Goal: Task Accomplishment & Management: Use online tool/utility

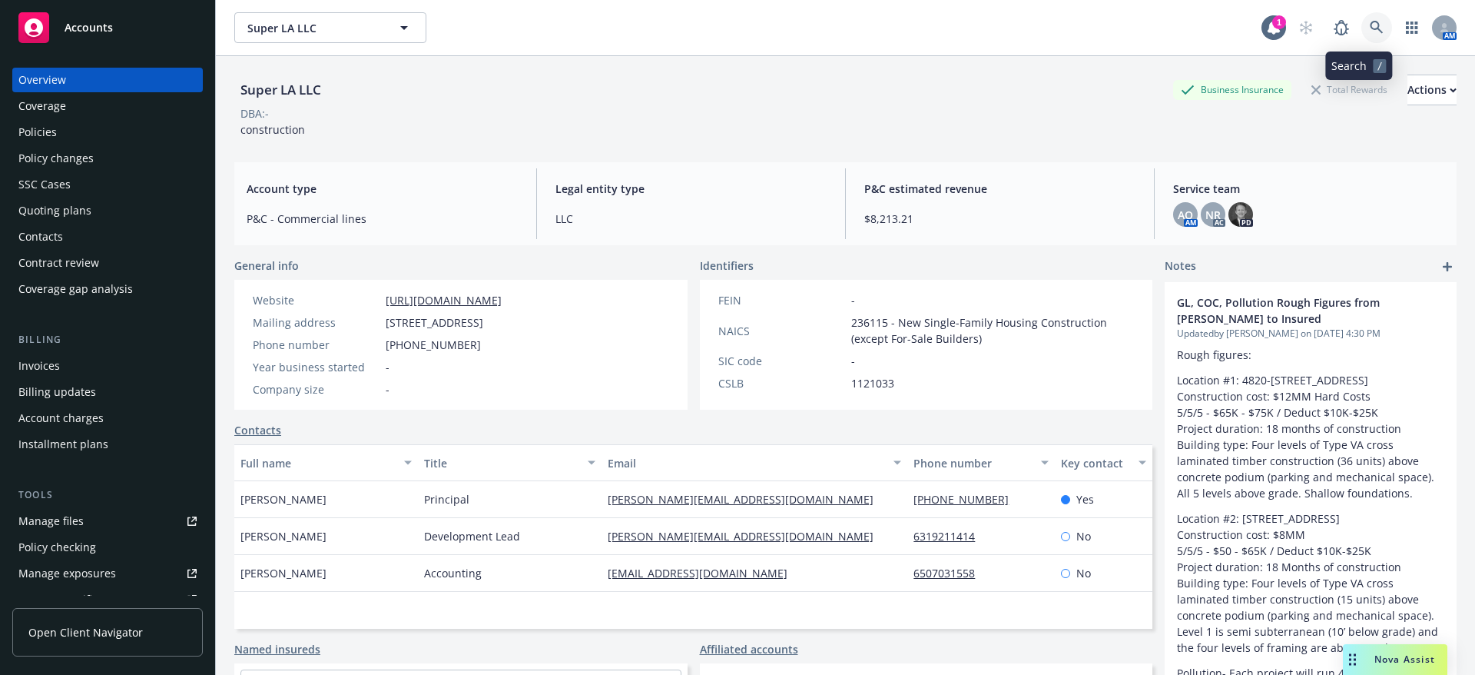
click at [1370, 30] on icon at bounding box center [1377, 28] width 14 height 14
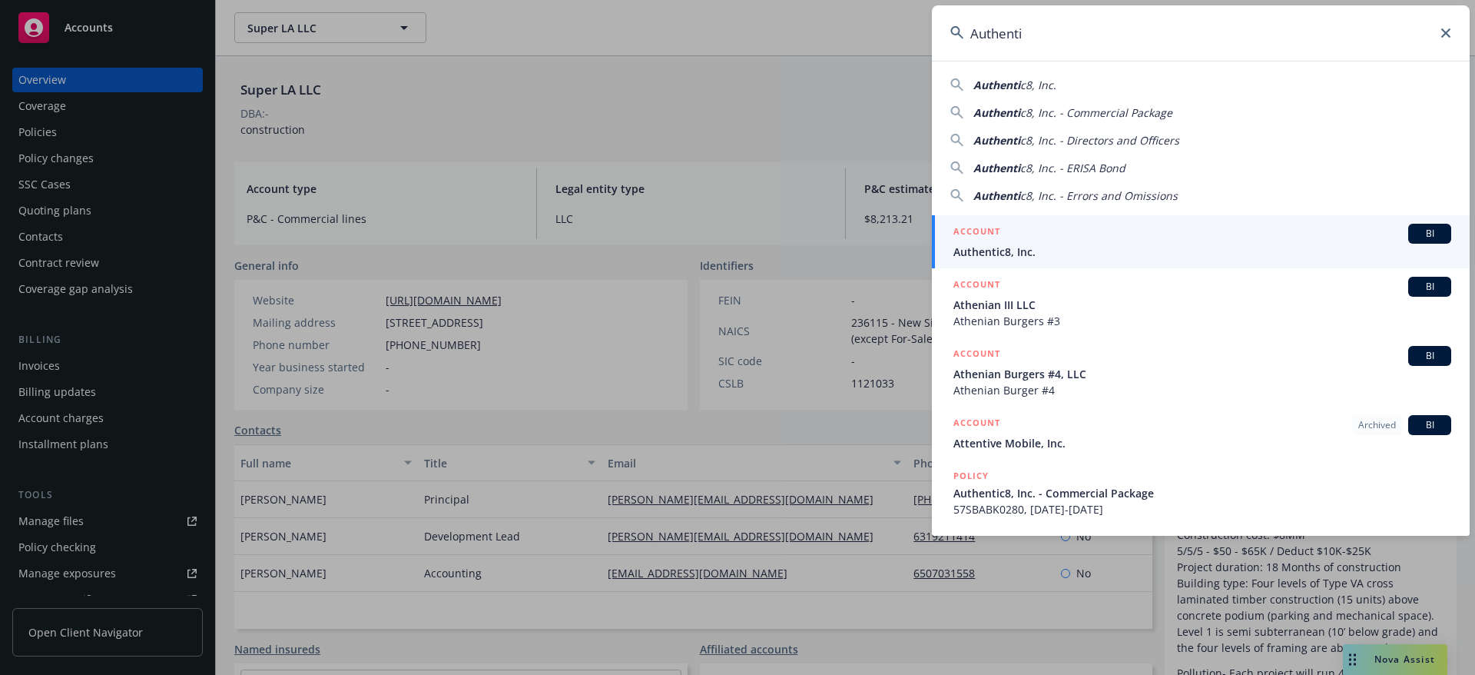
type input "Authenti"
click at [1222, 257] on span "Authentic8, Inc." at bounding box center [1202, 252] width 498 height 16
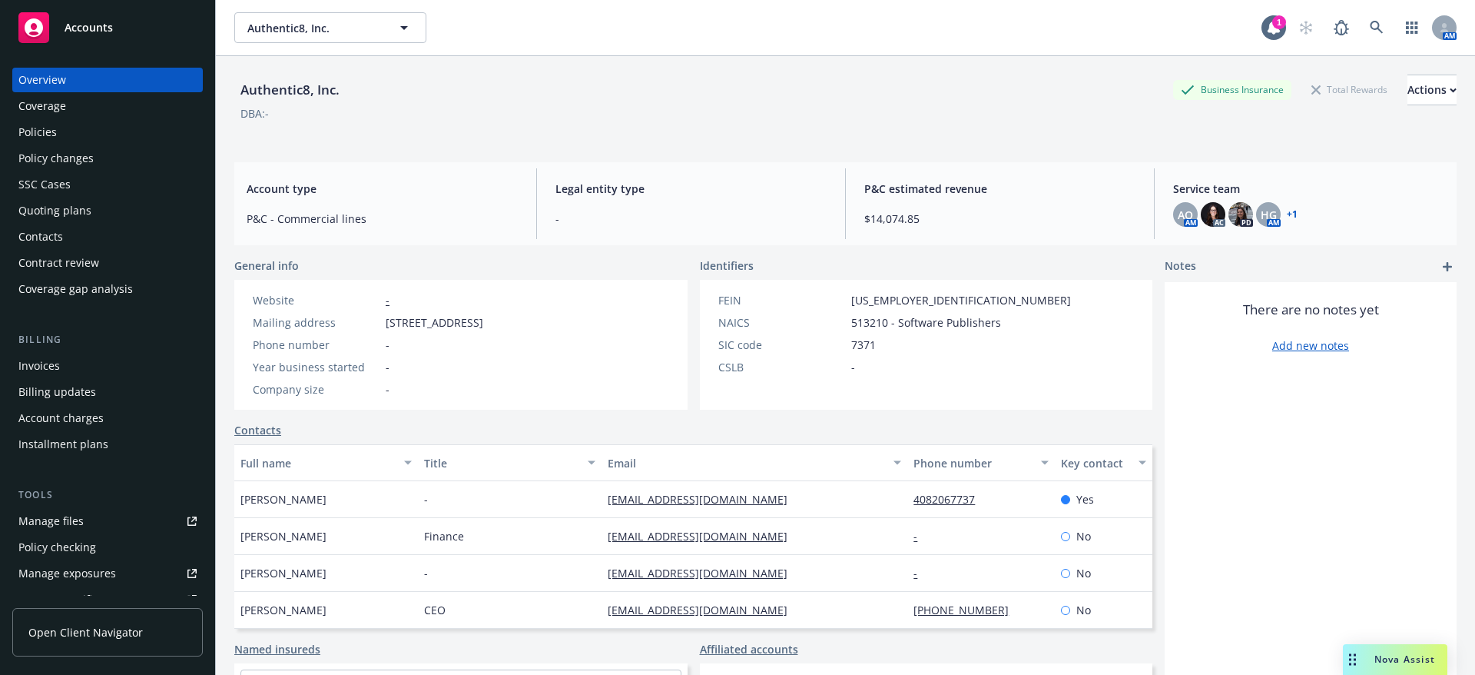
click at [97, 133] on div "Policies" at bounding box center [107, 132] width 178 height 25
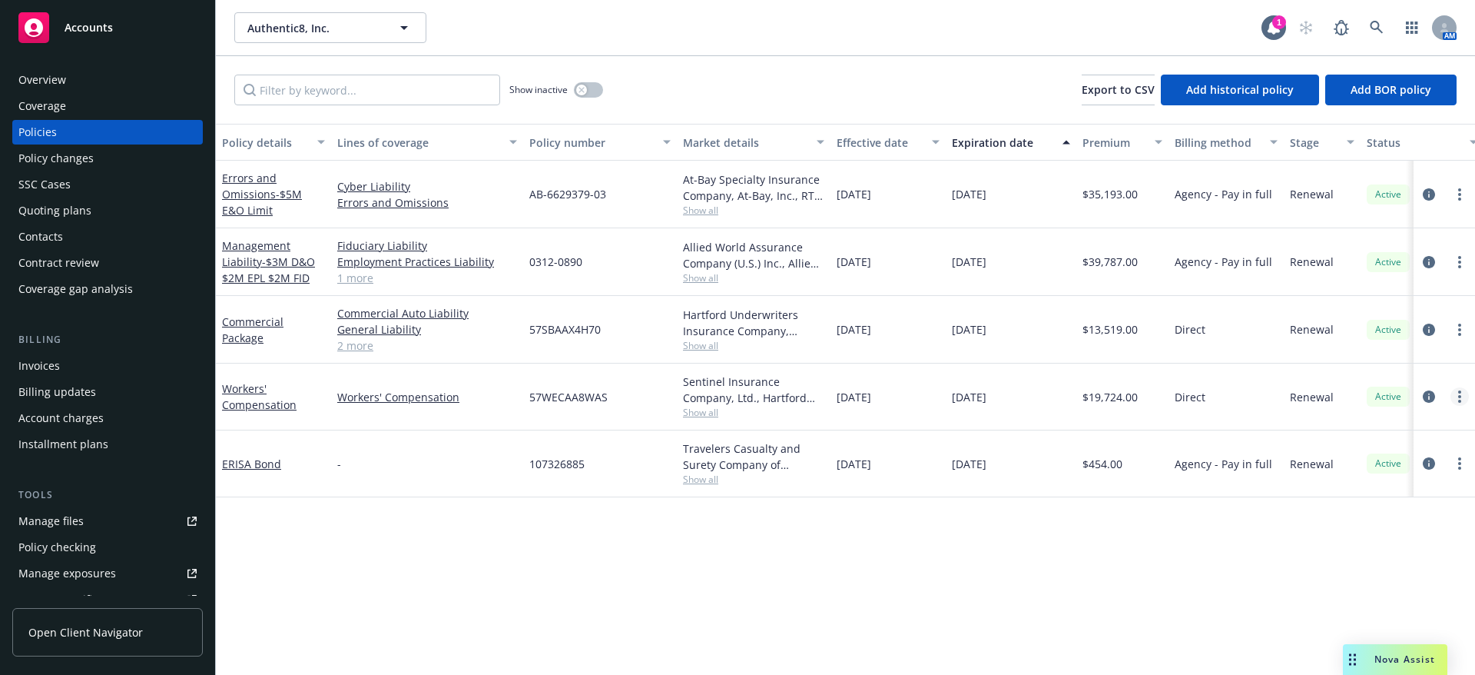
click at [1463, 397] on link "more" at bounding box center [1459, 396] width 18 height 18
click at [1130, 613] on div "Policy details Lines of coverage Policy number Market details Effective date Ex…" at bounding box center [845, 399] width 1259 height 551
click at [1453, 334] on link "more" at bounding box center [1459, 329] width 18 height 18
click at [1368, 393] on link "Renew with incumbent" at bounding box center [1378, 391] width 181 height 31
select select "12"
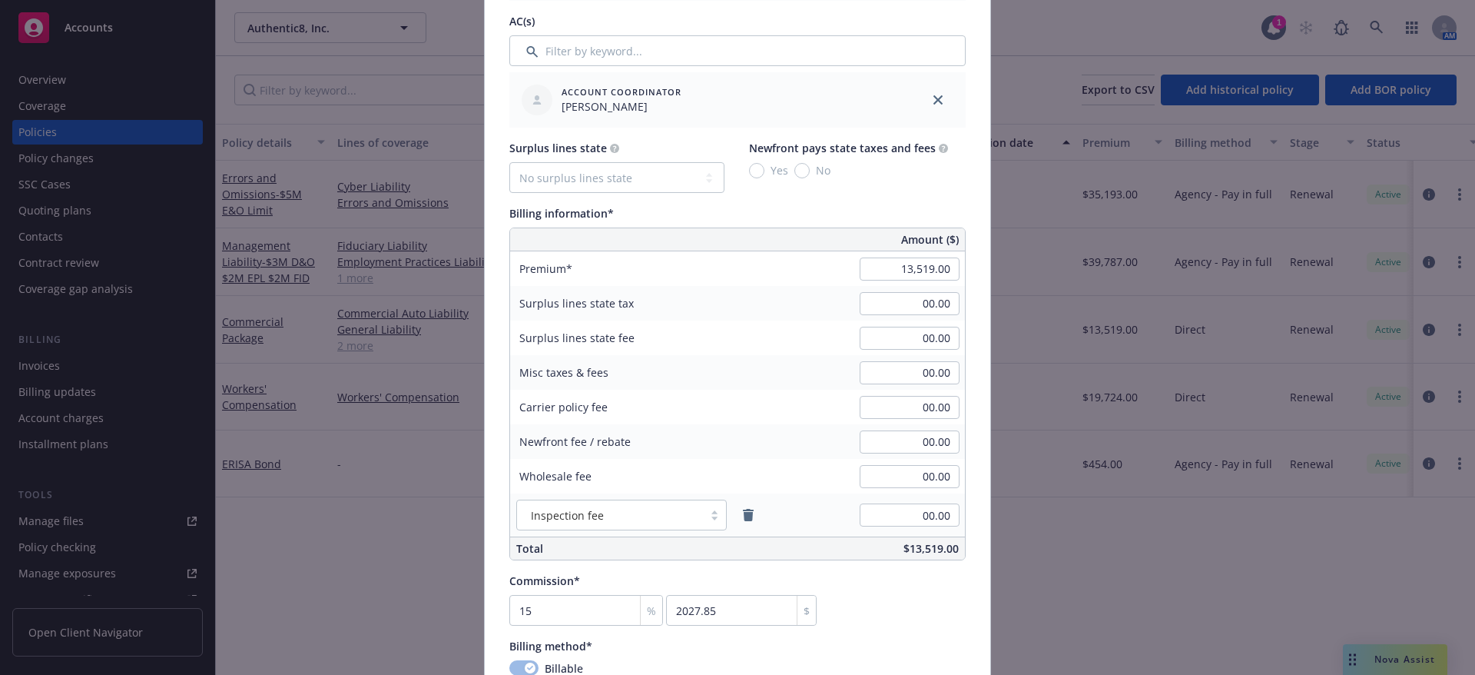
scroll to position [814, 0]
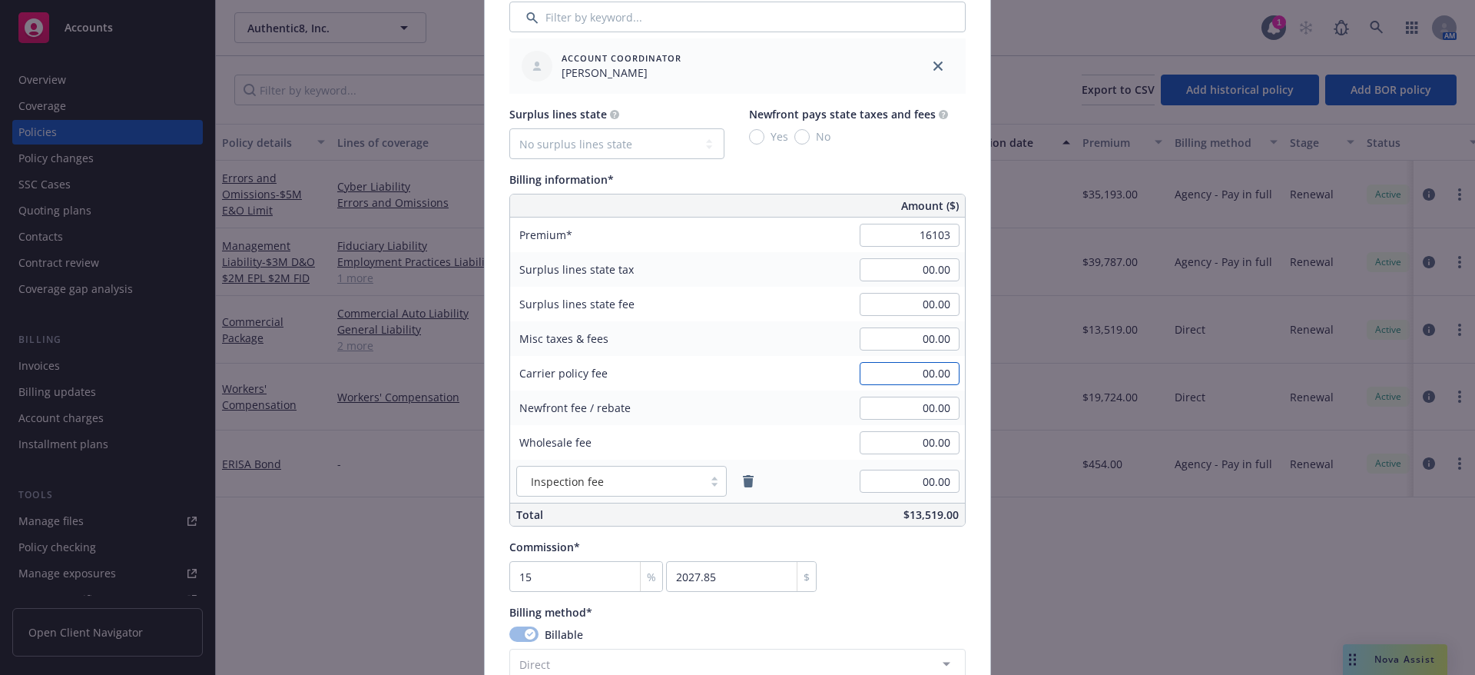
type input "16,103.00"
type input "2415.45"
click at [905, 363] on input "00.00" at bounding box center [910, 373] width 100 height 23
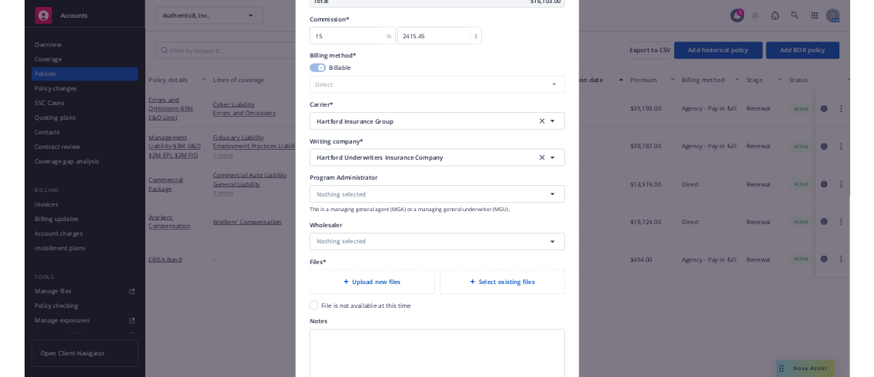
scroll to position [1500, 0]
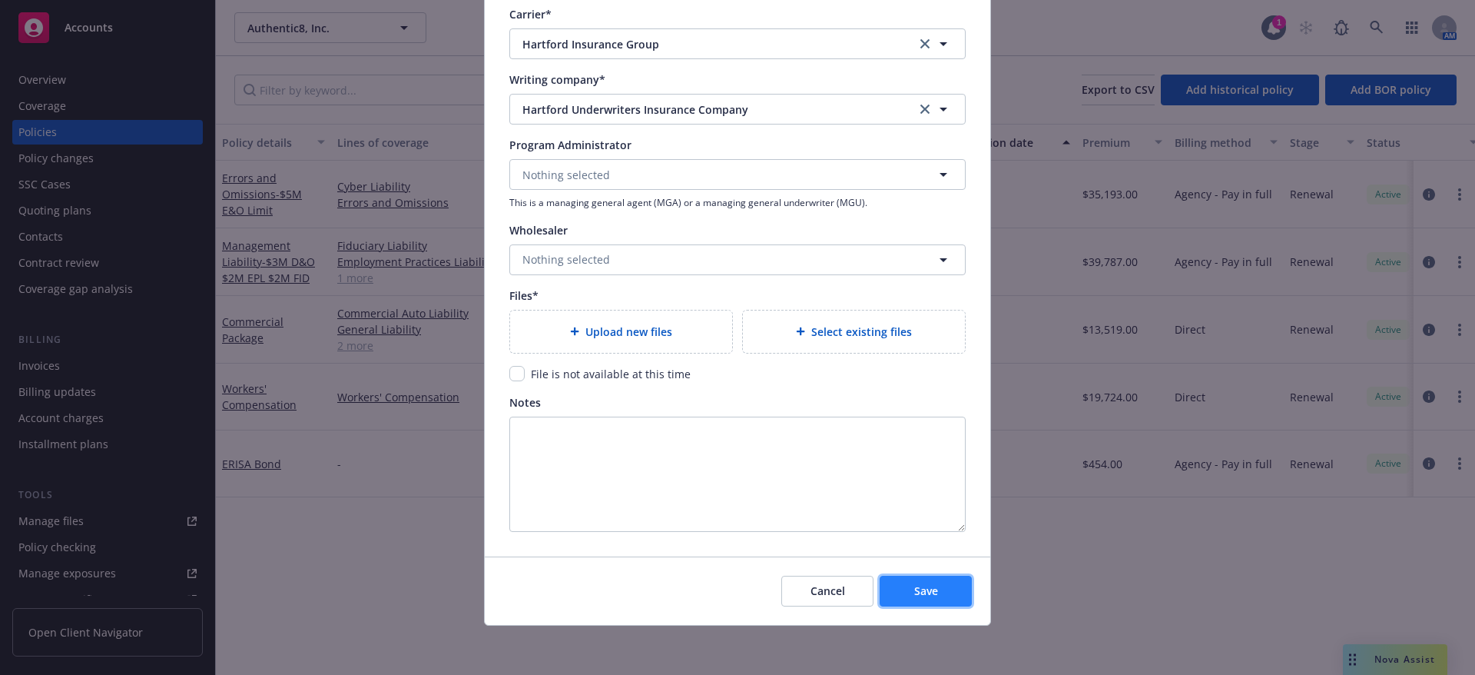
click at [914, 595] on span "Save" at bounding box center [926, 590] width 24 height 15
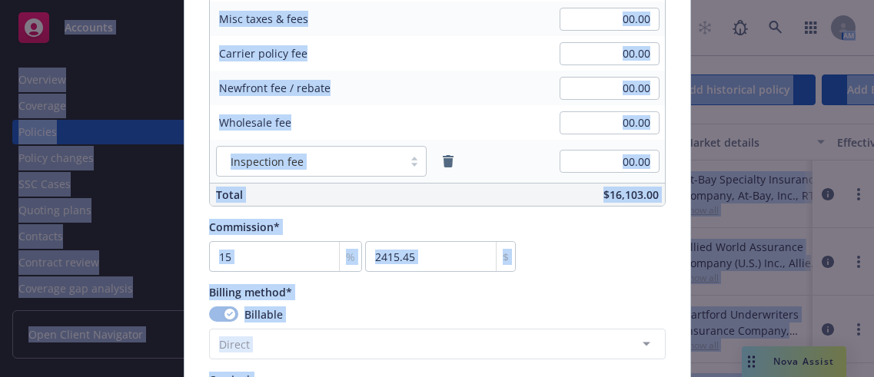
drag, startPoint x: 194, startPoint y: 48, endPoint x: -117, endPoint y: 13, distance: 312.4
click at [0, 13] on html "Accounts Overview Coverage Policies Policy changes SSC Cases Quoting plans Cont…" at bounding box center [437, 188] width 874 height 377
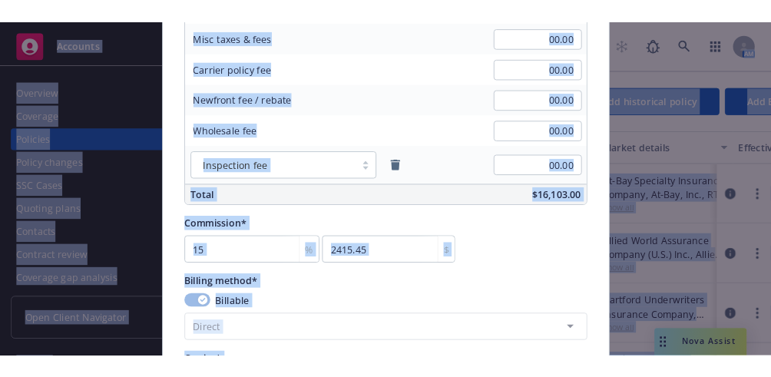
scroll to position [1132, 0]
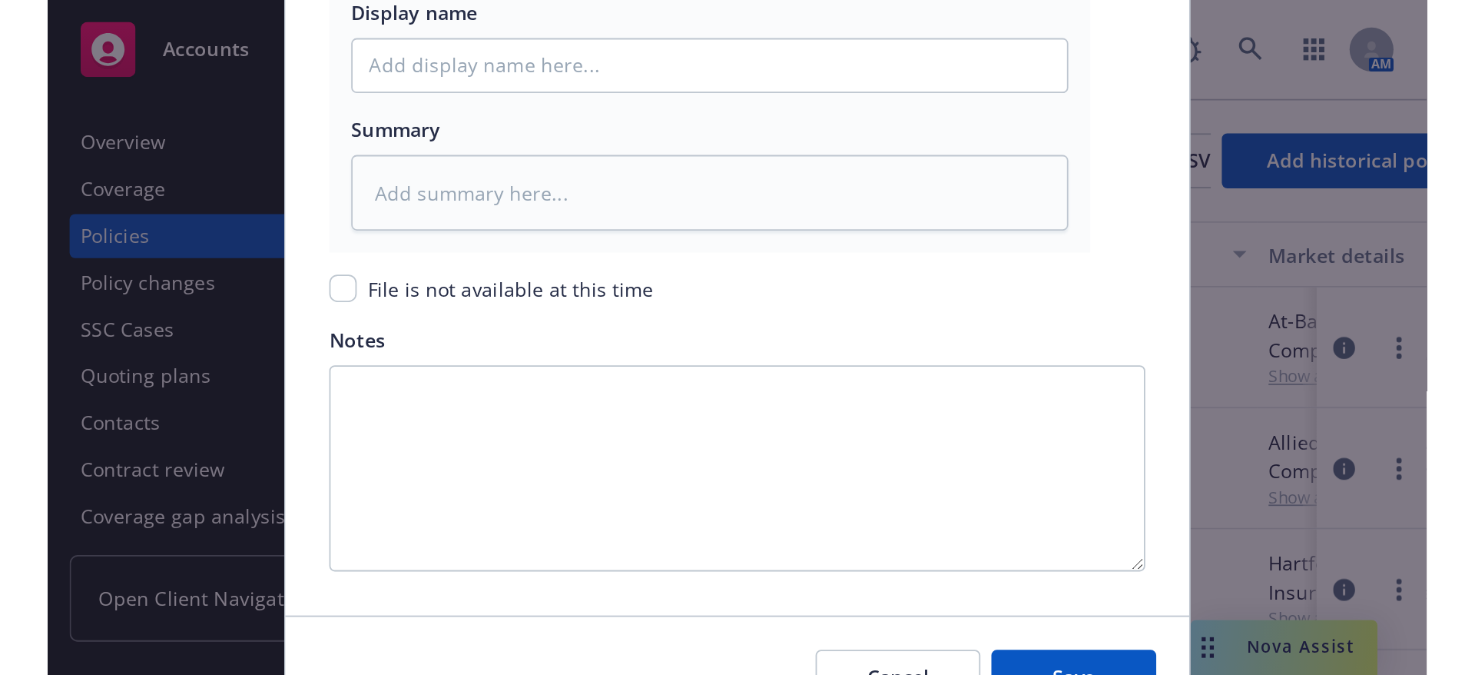
scroll to position [2067, 0]
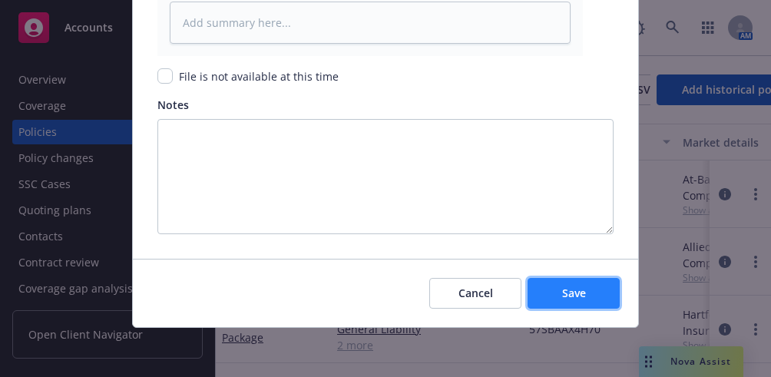
click at [562, 295] on span "Save" at bounding box center [574, 293] width 24 height 15
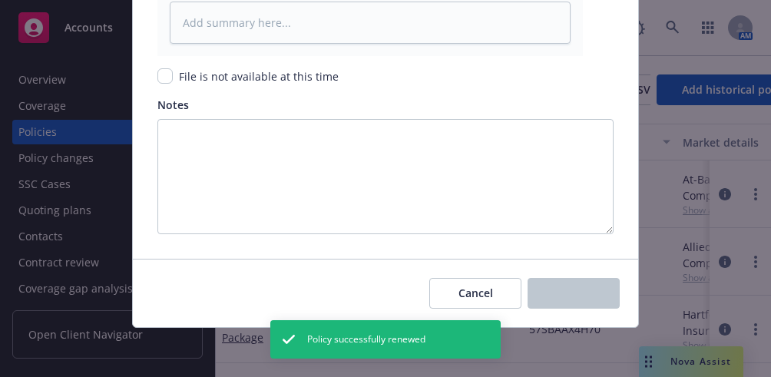
type textarea "x"
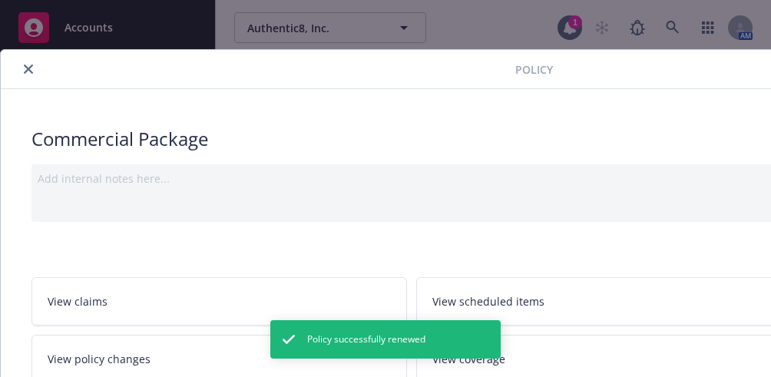
click at [27, 66] on icon "close" at bounding box center [28, 69] width 9 height 9
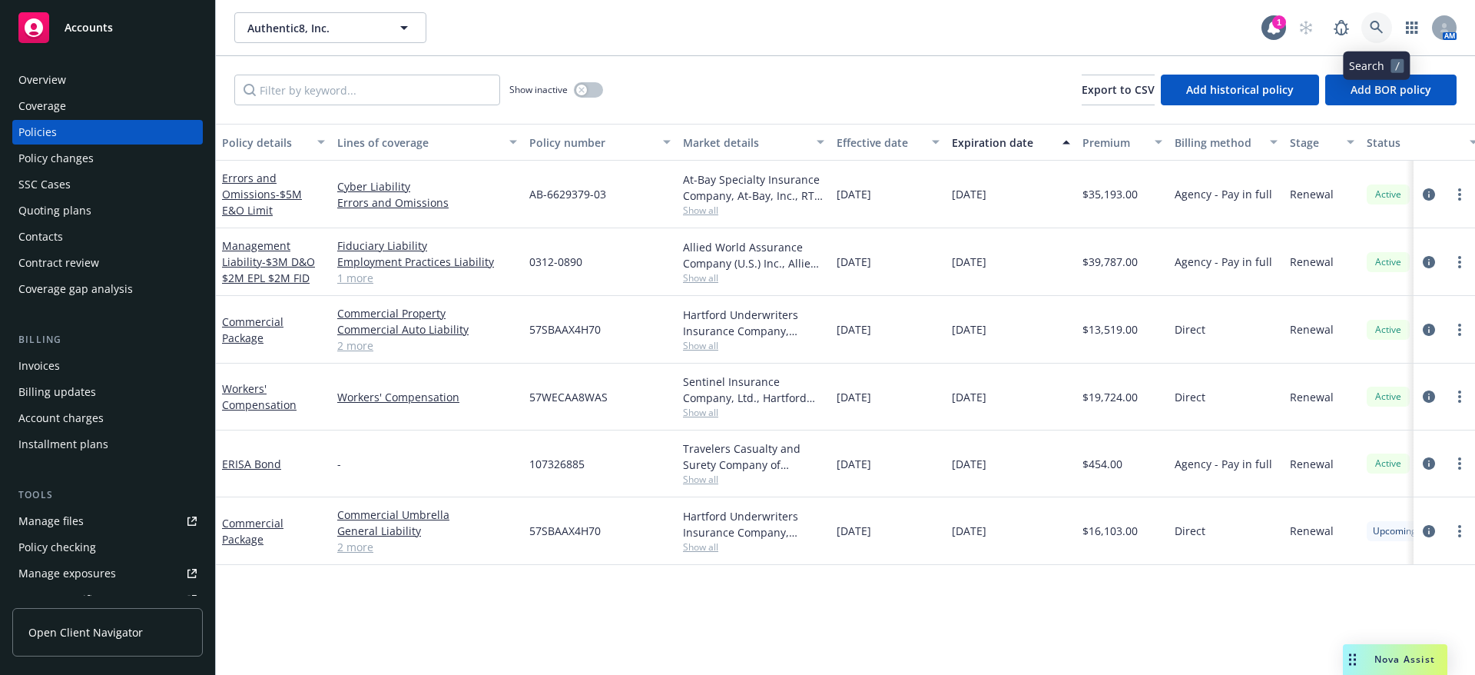
click at [1381, 21] on icon at bounding box center [1377, 28] width 14 height 14
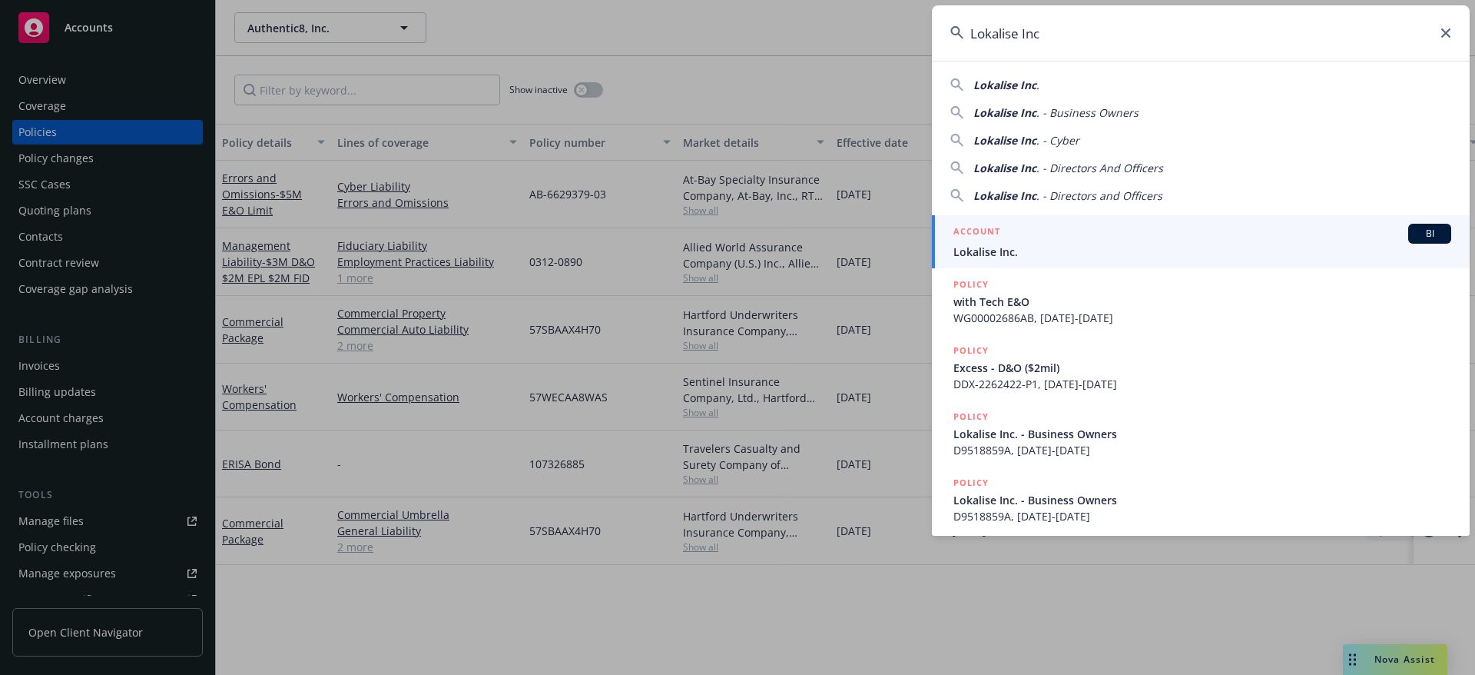
type input "Lokalise Inc"
click at [1165, 237] on div "ACCOUNT BI" at bounding box center [1202, 234] width 498 height 20
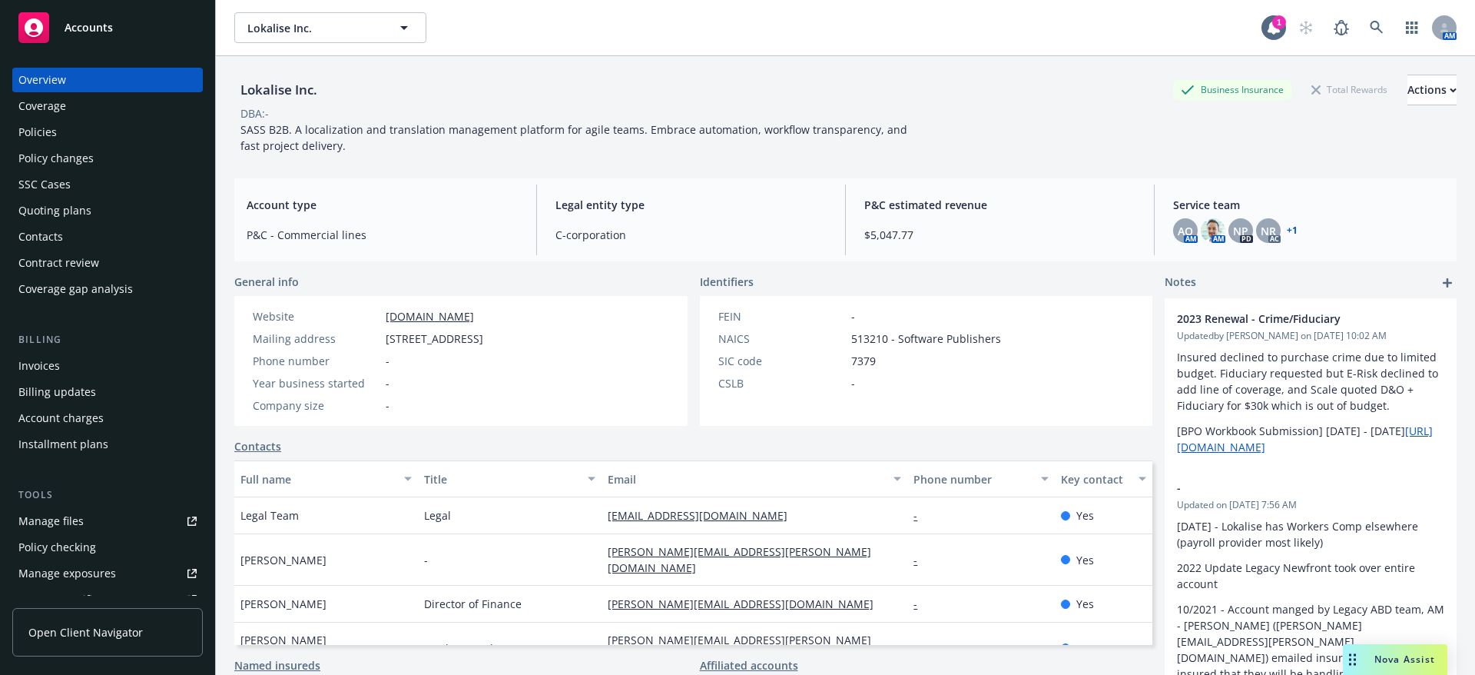
click at [62, 117] on div "Coverage" at bounding box center [42, 106] width 48 height 25
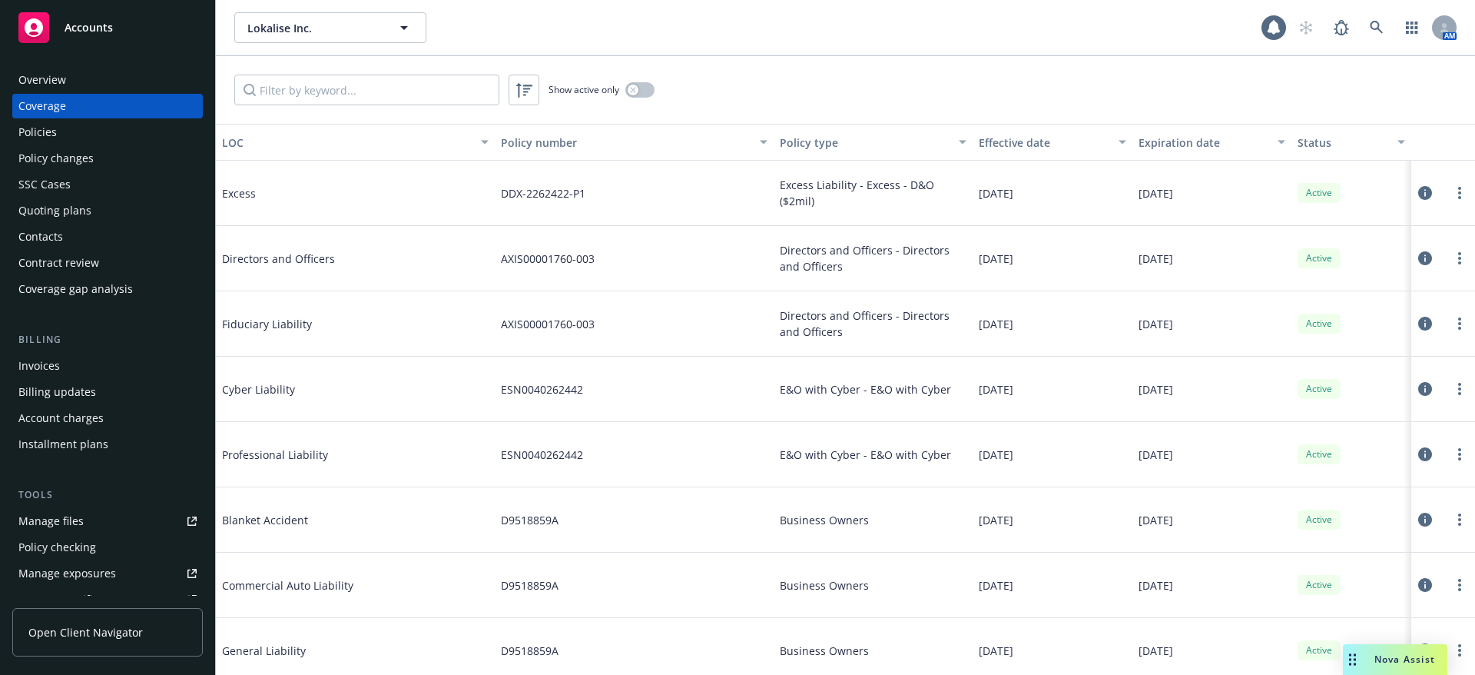
click at [75, 135] on div "Policies" at bounding box center [107, 132] width 178 height 25
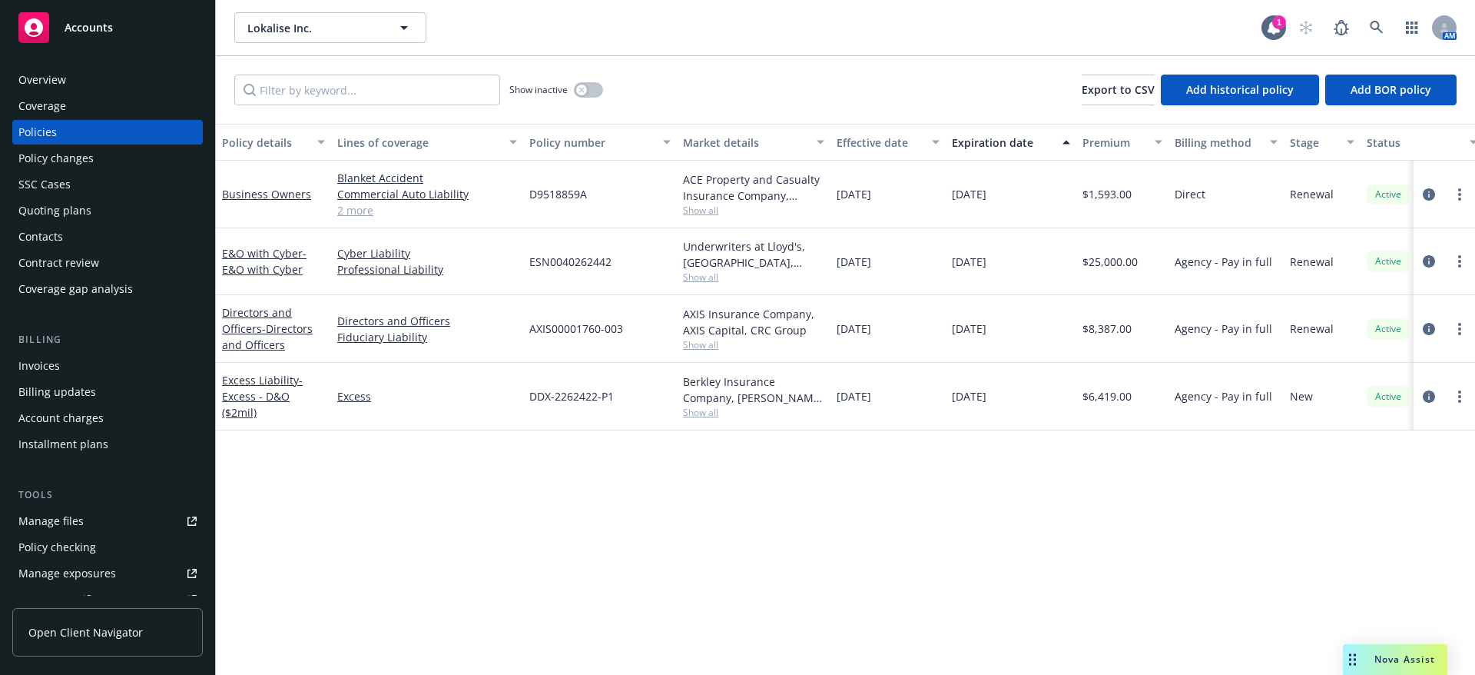
click at [83, 518] on link "Manage files" at bounding box center [107, 521] width 191 height 25
click at [1384, 651] on div "Nova Assist" at bounding box center [1395, 659] width 104 height 31
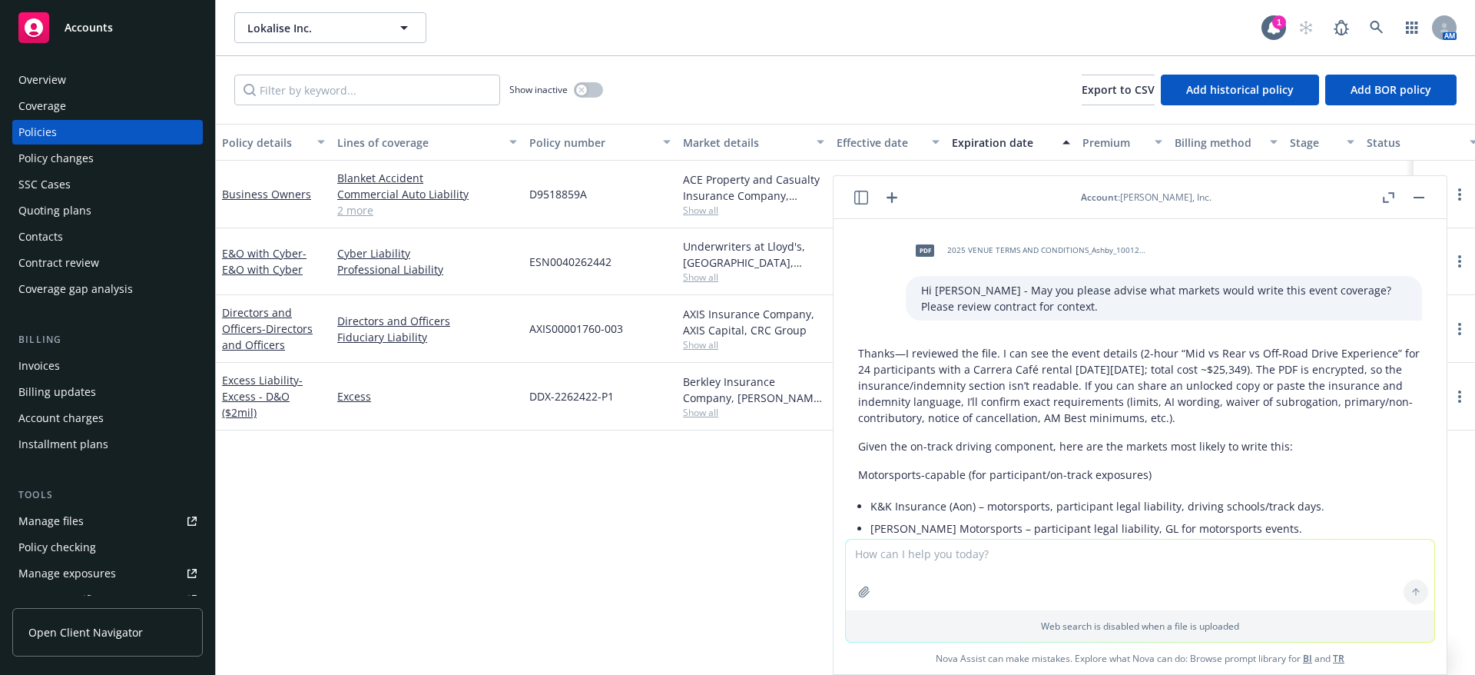
click at [887, 202] on icon "button" at bounding box center [892, 197] width 18 height 18
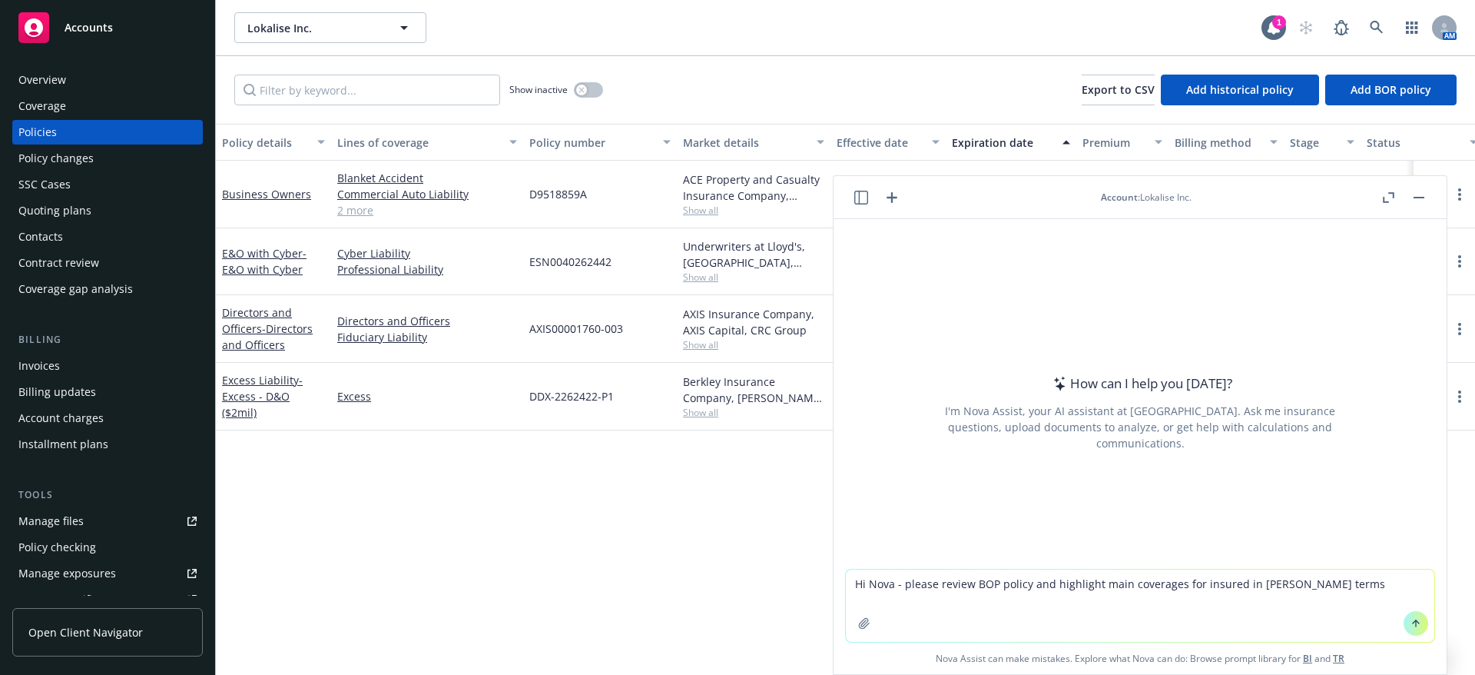
type textarea "Hi Nova - please review BOP policy and highlight main coverages for insured in …"
click at [859, 625] on icon "button" at bounding box center [864, 623] width 10 height 10
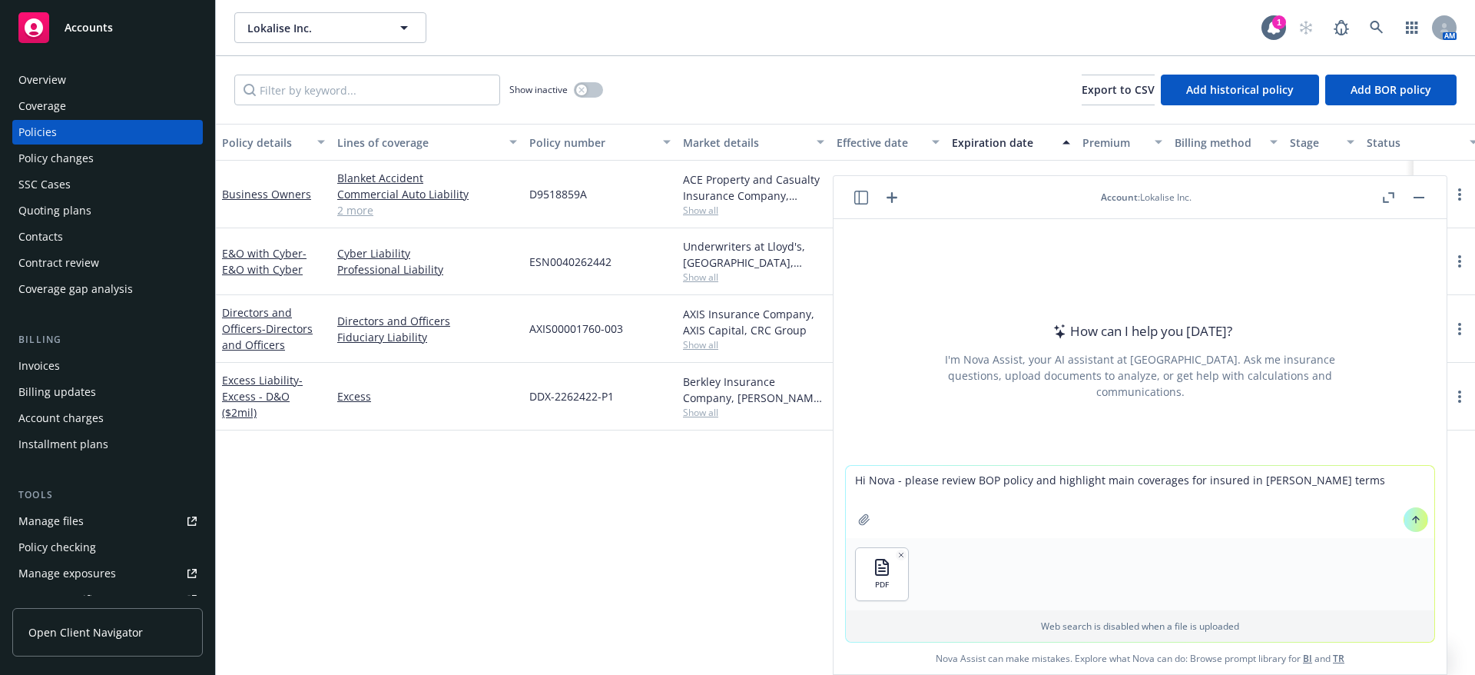
click at [1413, 518] on icon at bounding box center [1416, 517] width 6 height 3
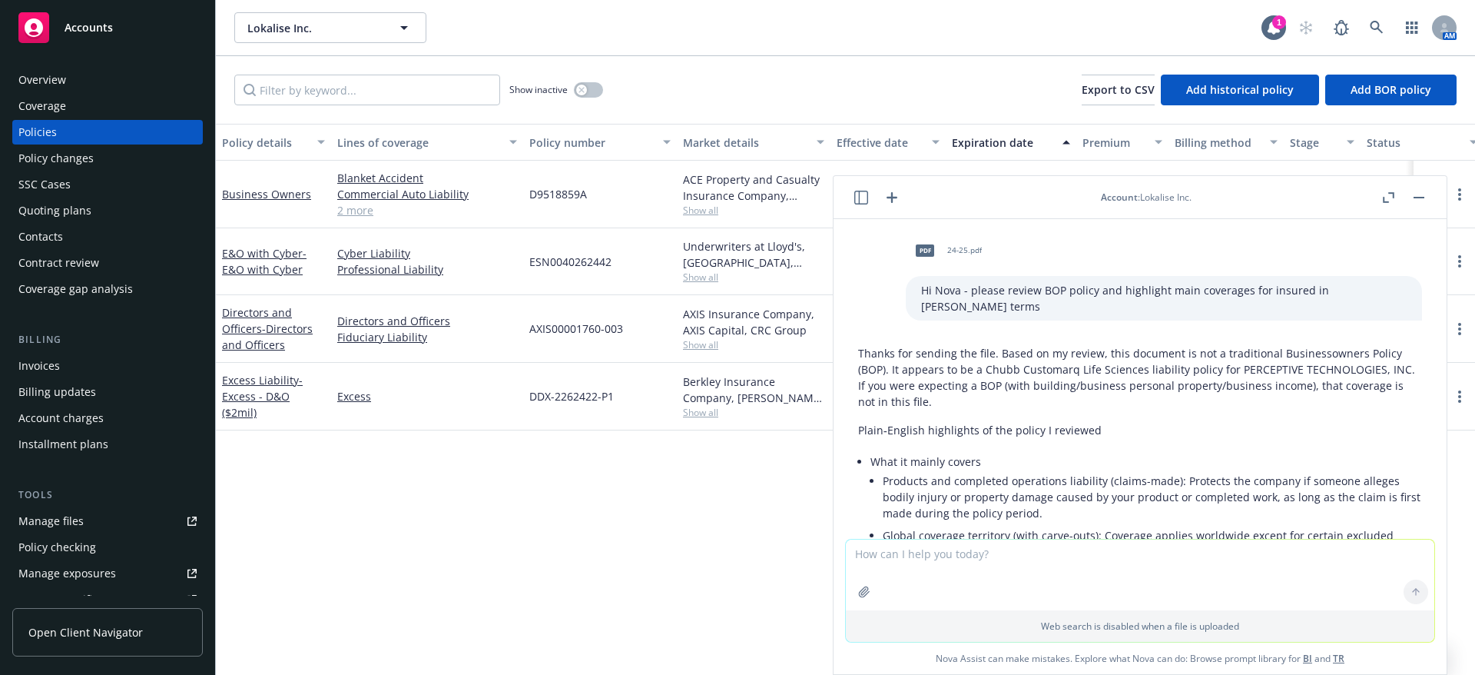
click at [65, 521] on div "Manage files" at bounding box center [50, 521] width 65 height 25
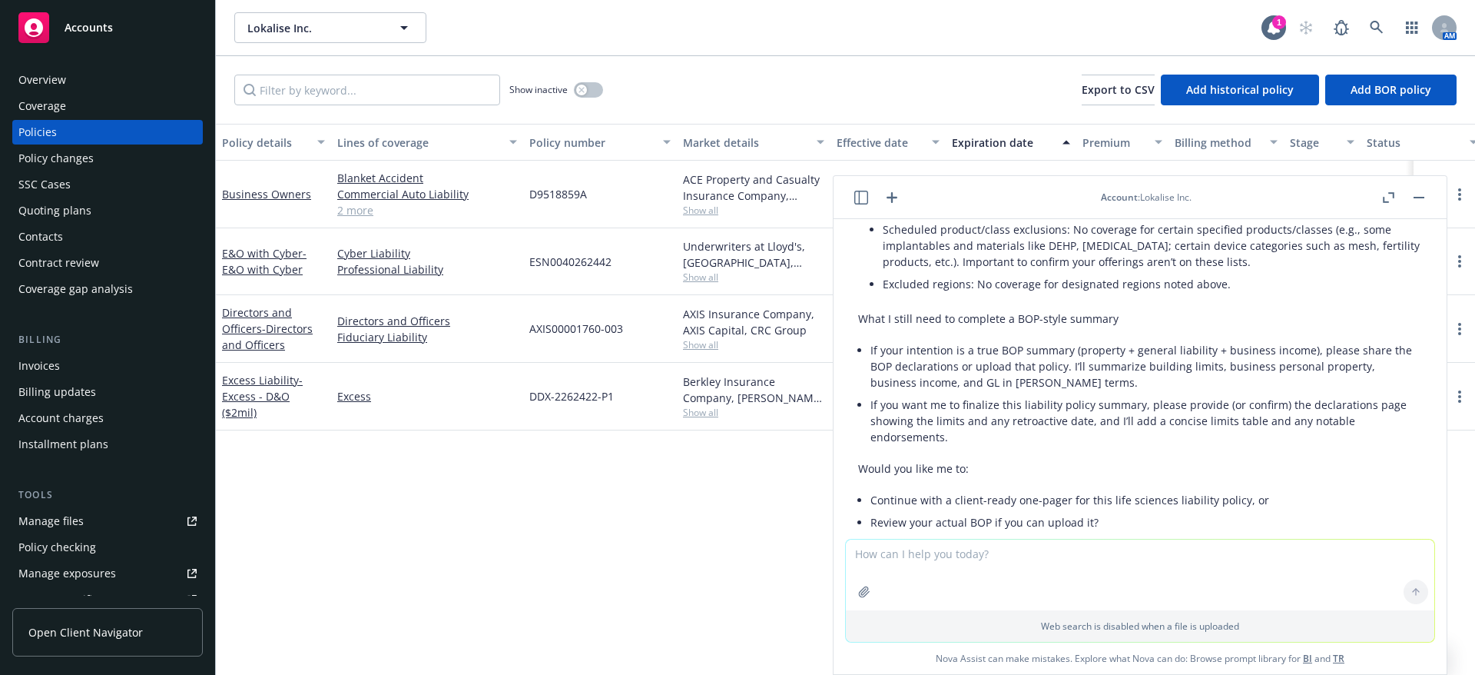
scroll to position [719, 0]
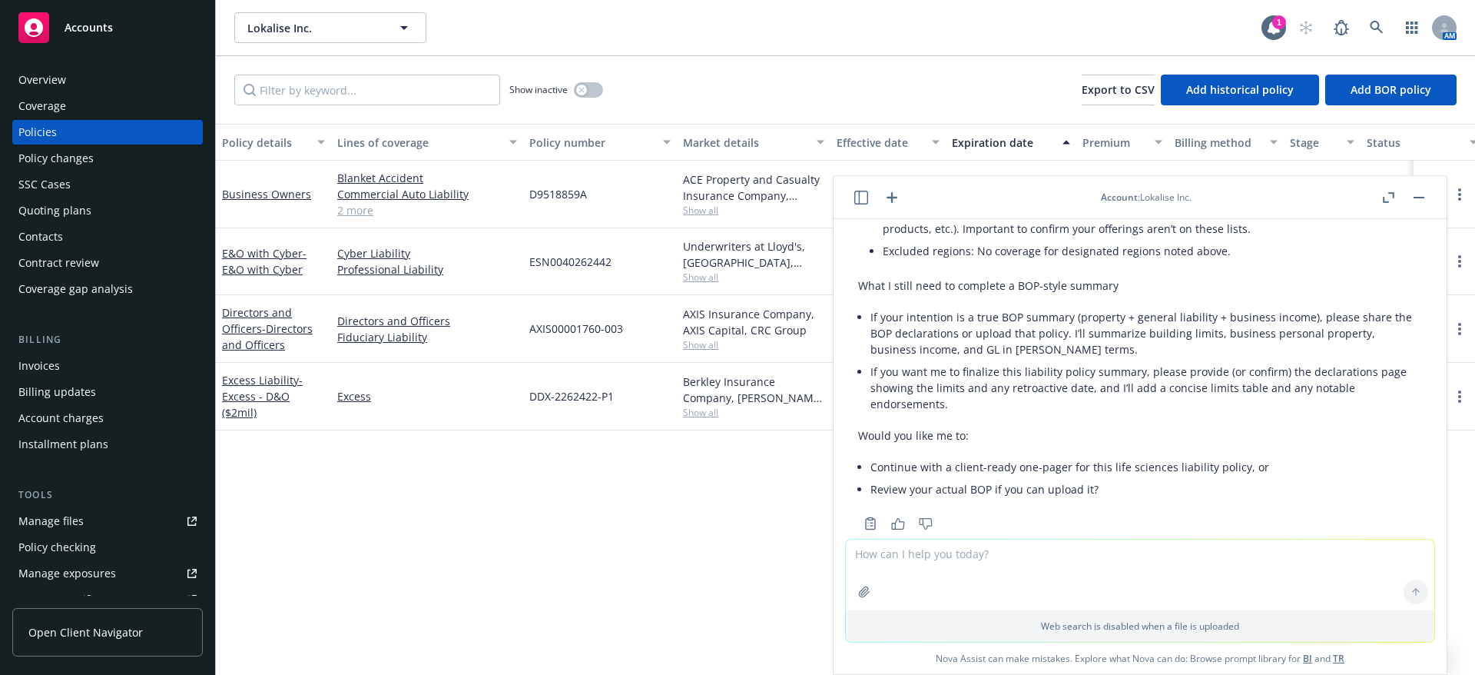
click at [1140, 544] on textarea at bounding box center [1140, 574] width 588 height 71
type textarea "Nova - Please list actual limits detailed on the attachments that are the key l…"
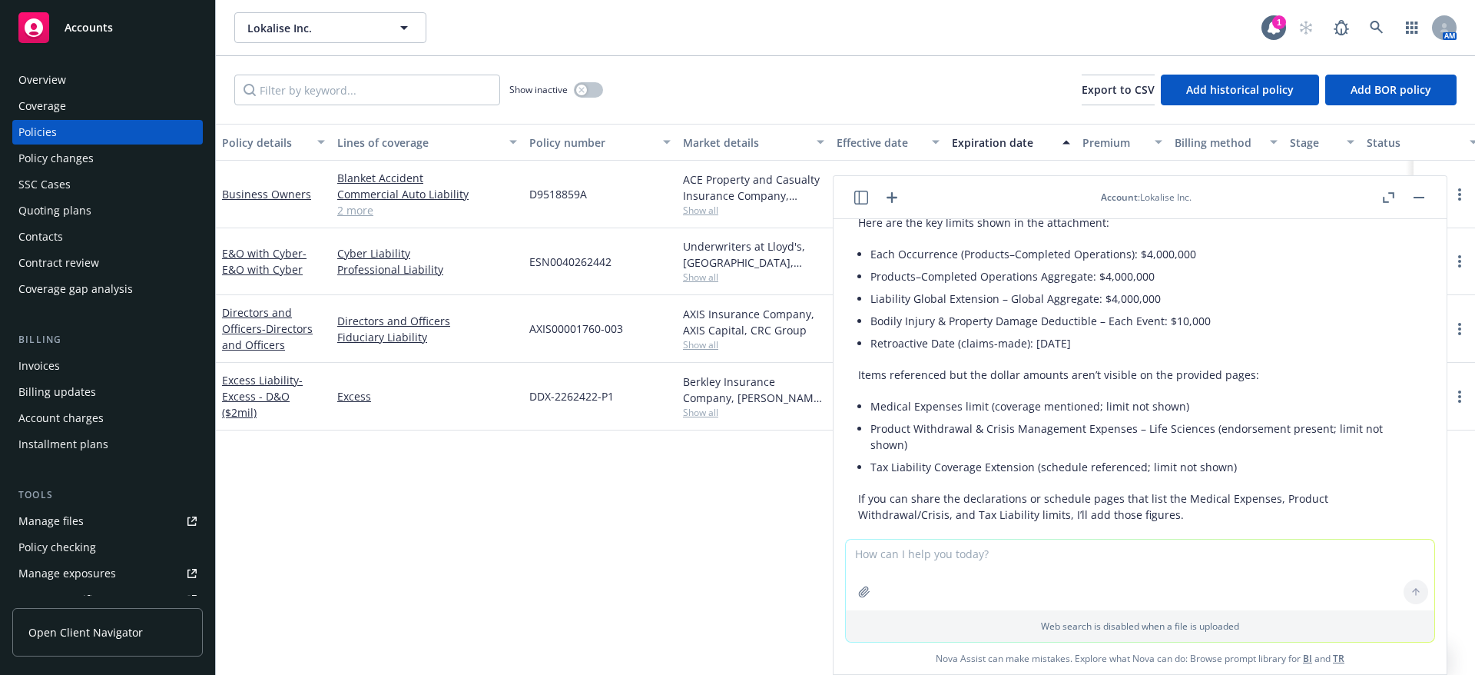
scroll to position [1132, 0]
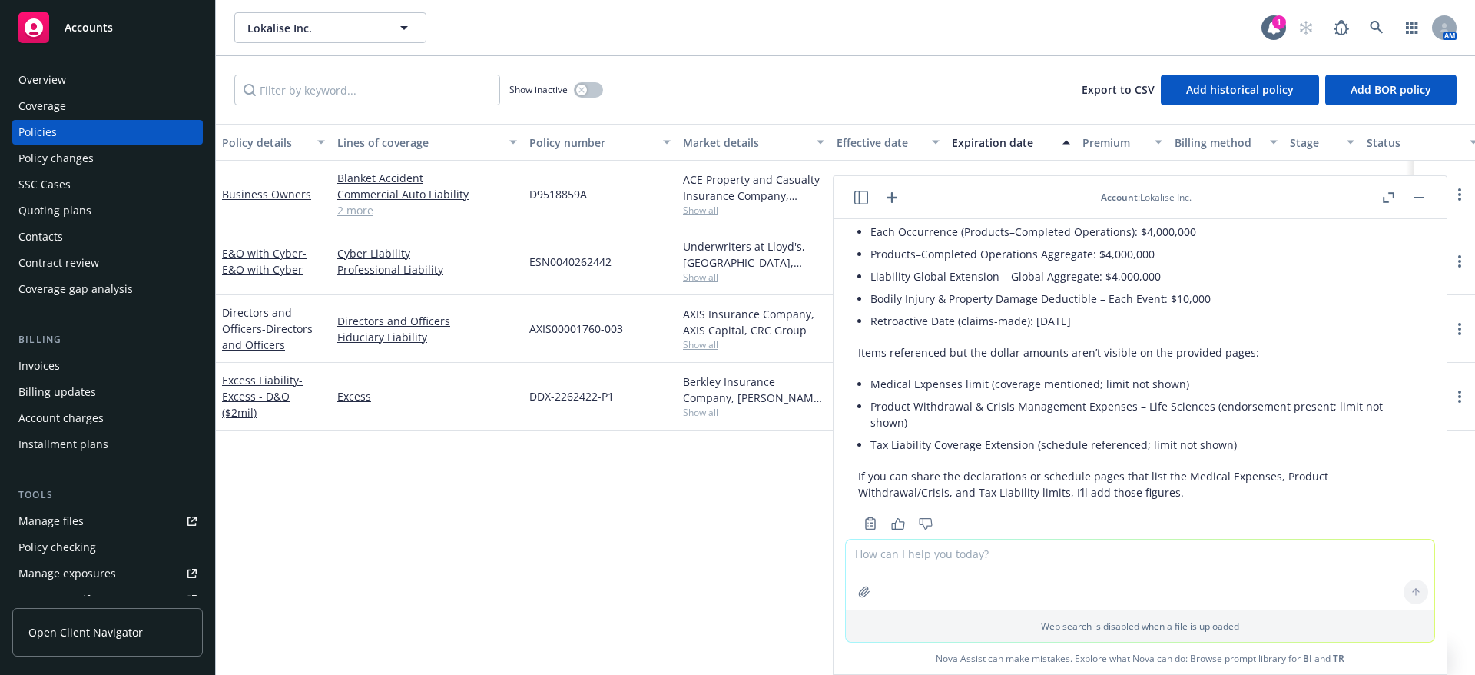
click at [858, 588] on icon "button" at bounding box center [864, 591] width 12 height 12
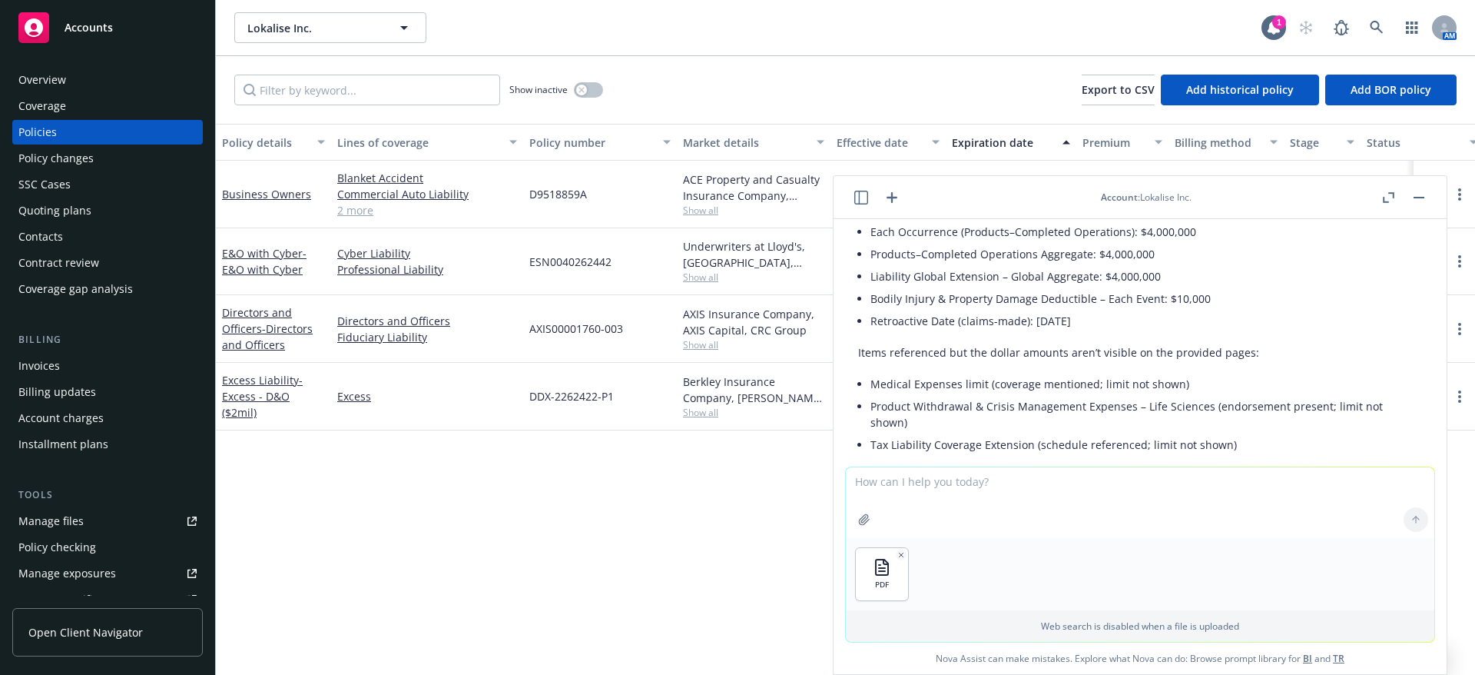
click at [886, 499] on textarea at bounding box center [1140, 502] width 588 height 71
type textarea "R"
type textarea "Review this policy and list core coverages for the insured."
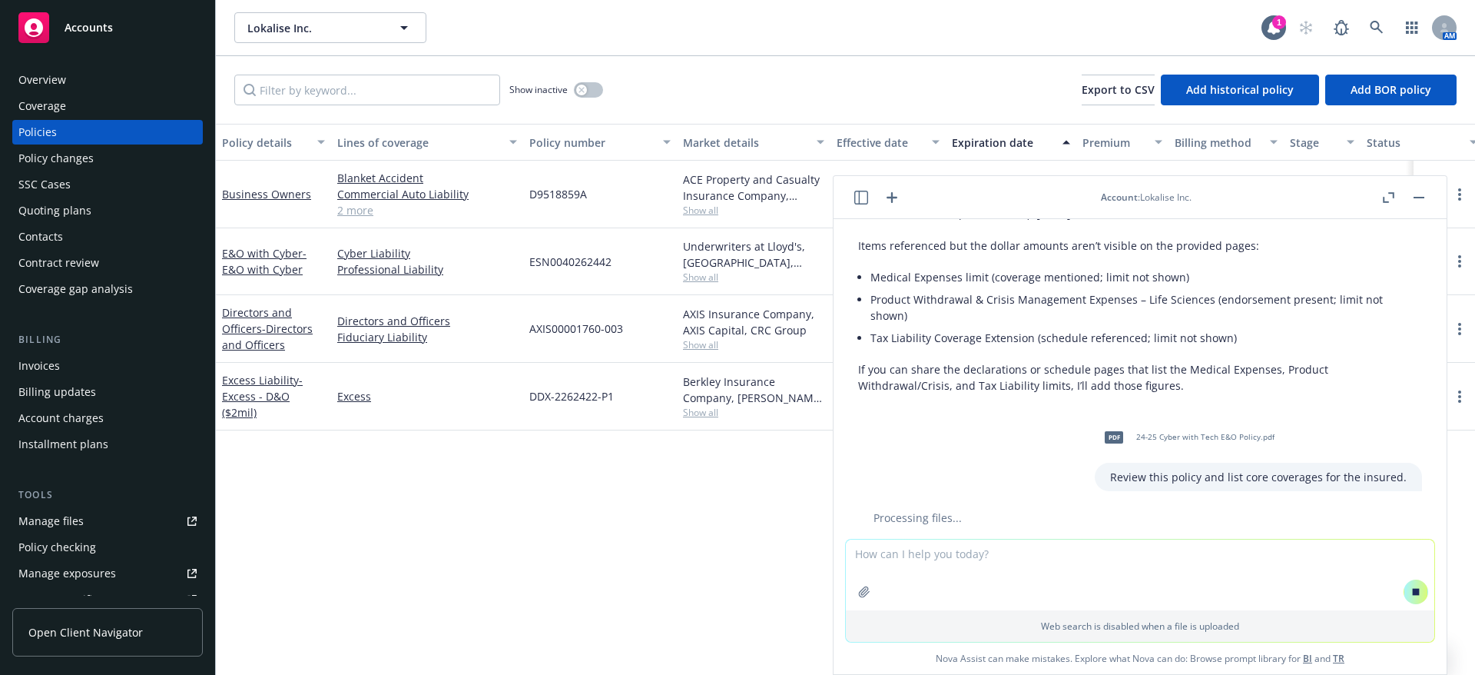
scroll to position [1221, 0]
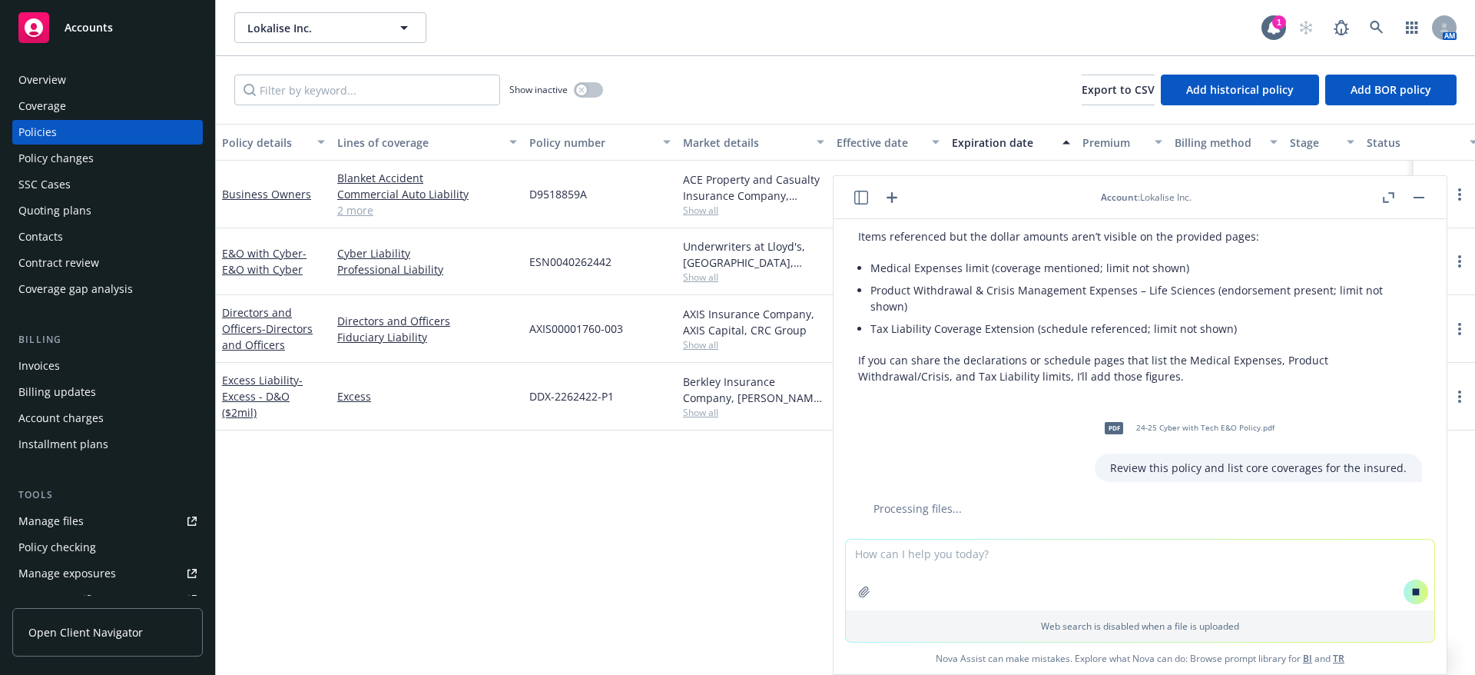
click at [856, 584] on button "button" at bounding box center [864, 591] width 25 height 25
click at [892, 493] on textarea at bounding box center [1140, 502] width 588 height 71
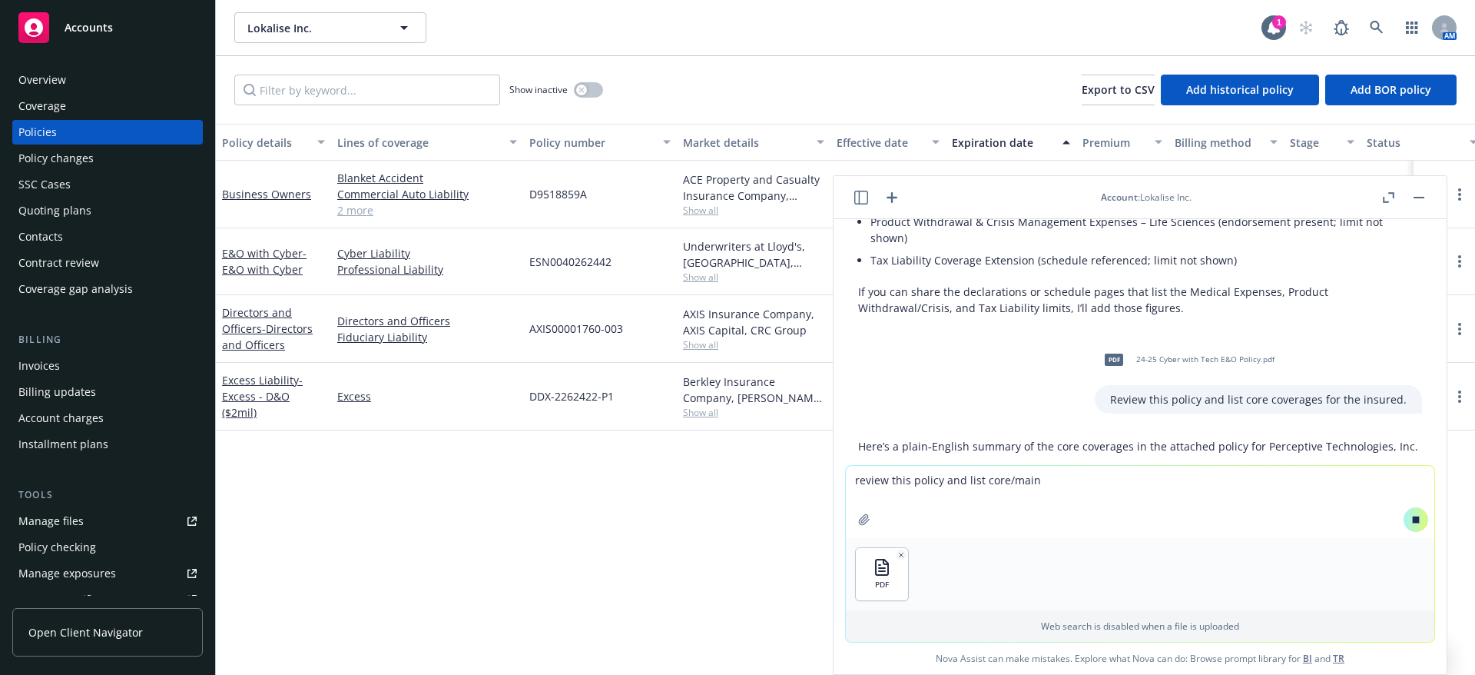
scroll to position [1301, 0]
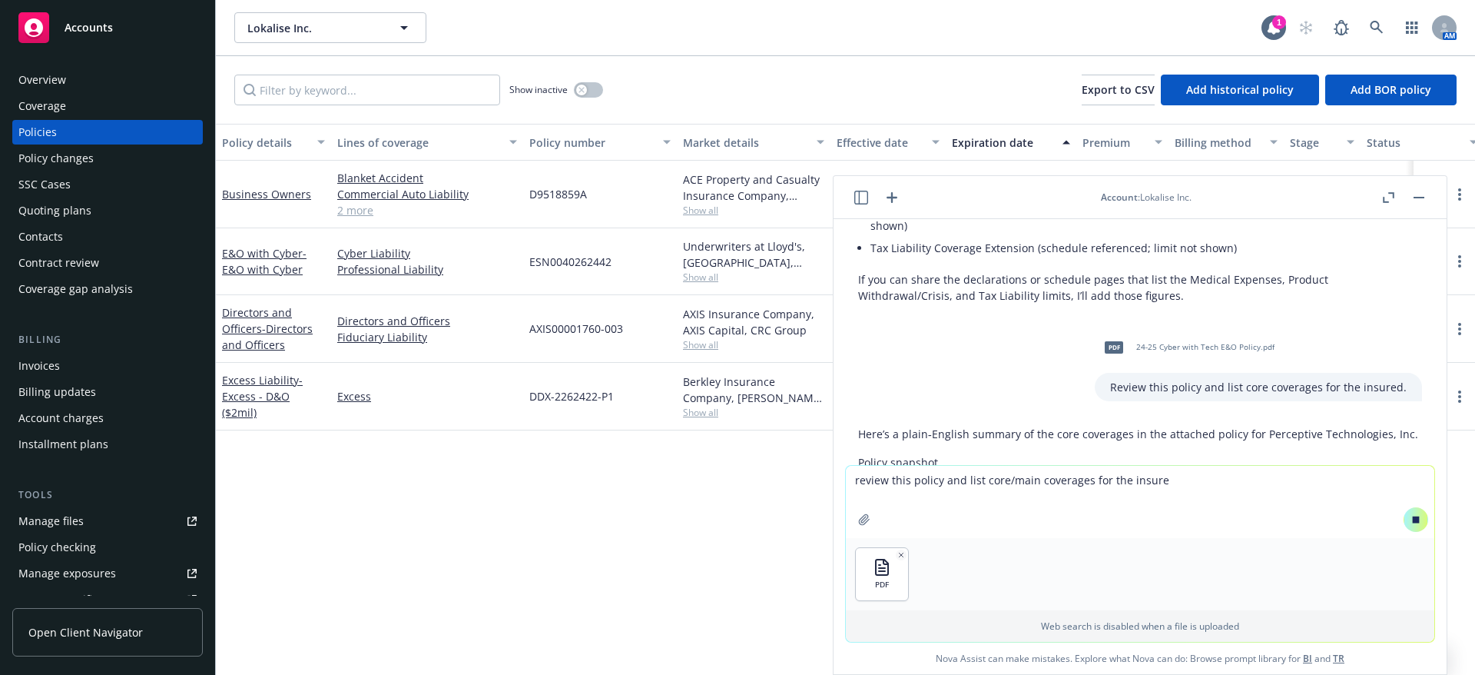
type textarea "review this policy and list core/main coverages for the insured"
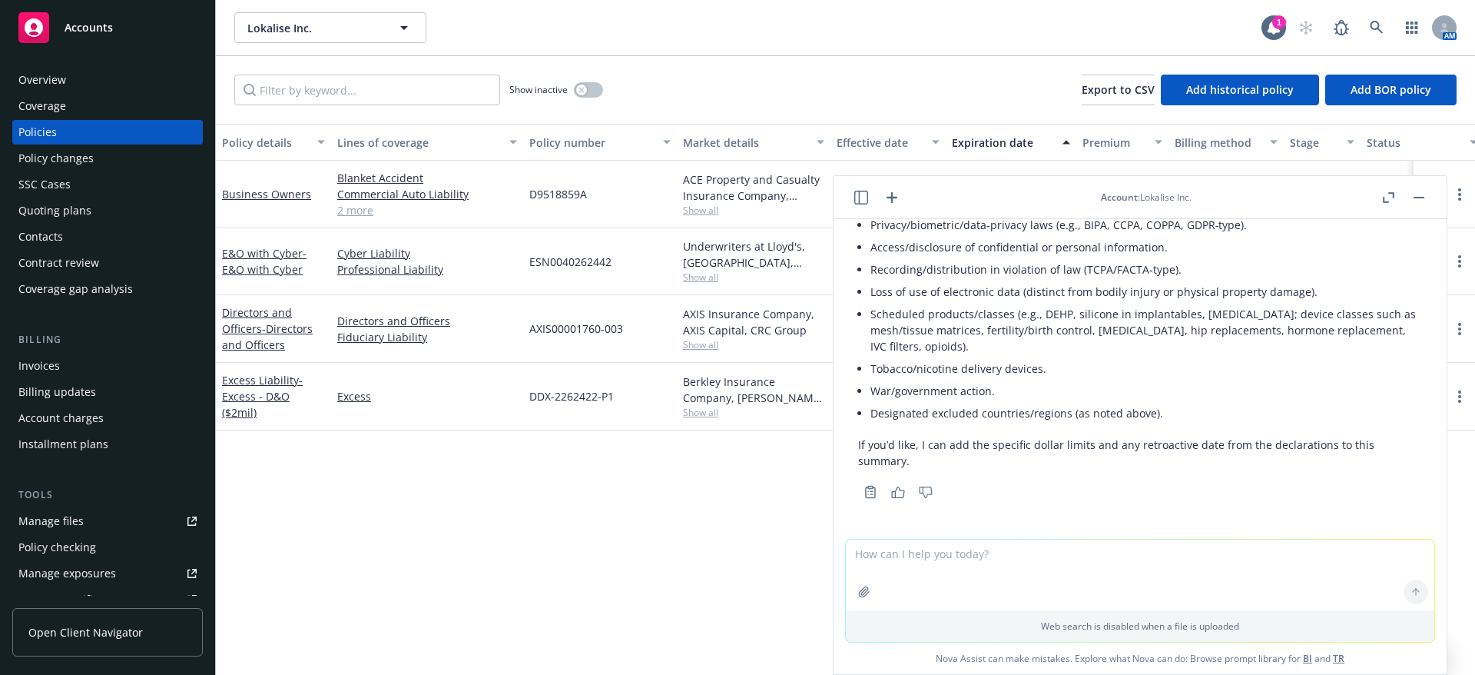
scroll to position [3168, 0]
click at [903, 194] on header "Account : Lokalise Inc." at bounding box center [1140, 197] width 613 height 43
click at [888, 194] on icon "button" at bounding box center [892, 197] width 18 height 18
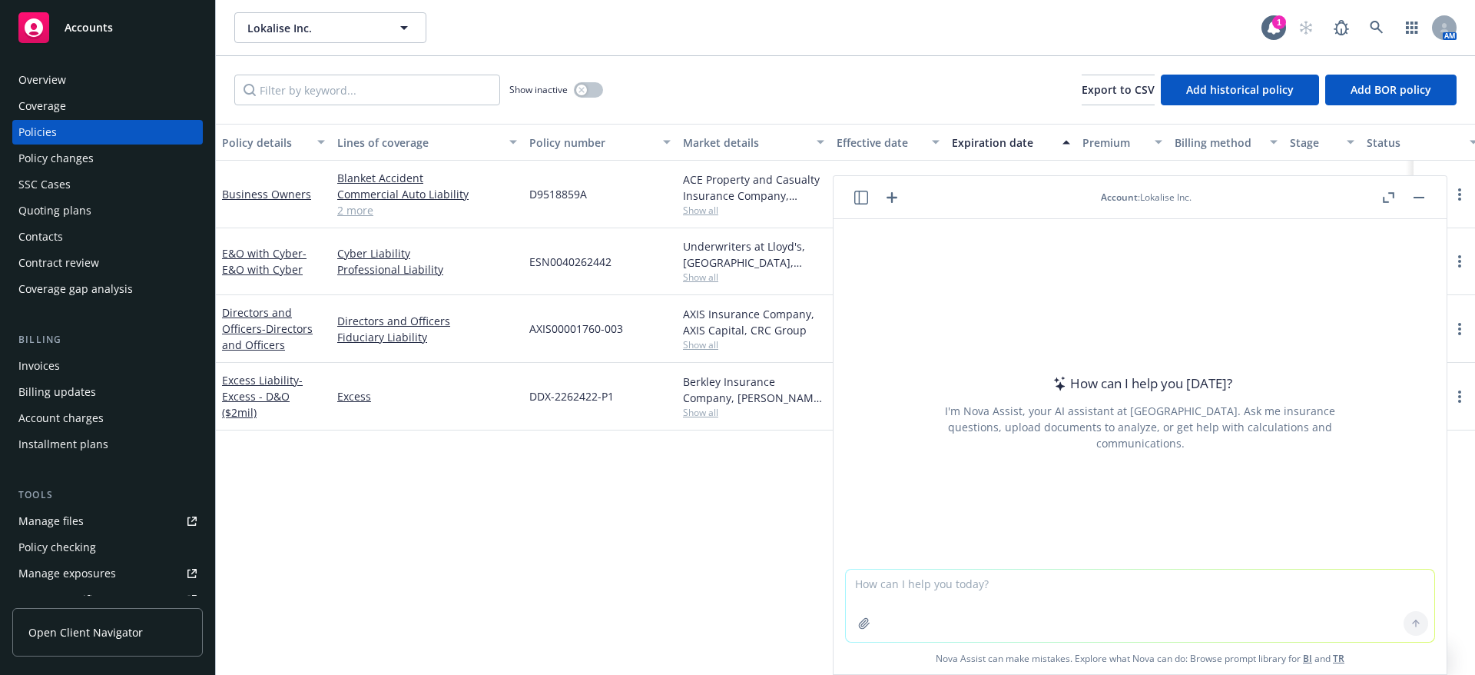
click at [856, 613] on button "button" at bounding box center [864, 623] width 25 height 25
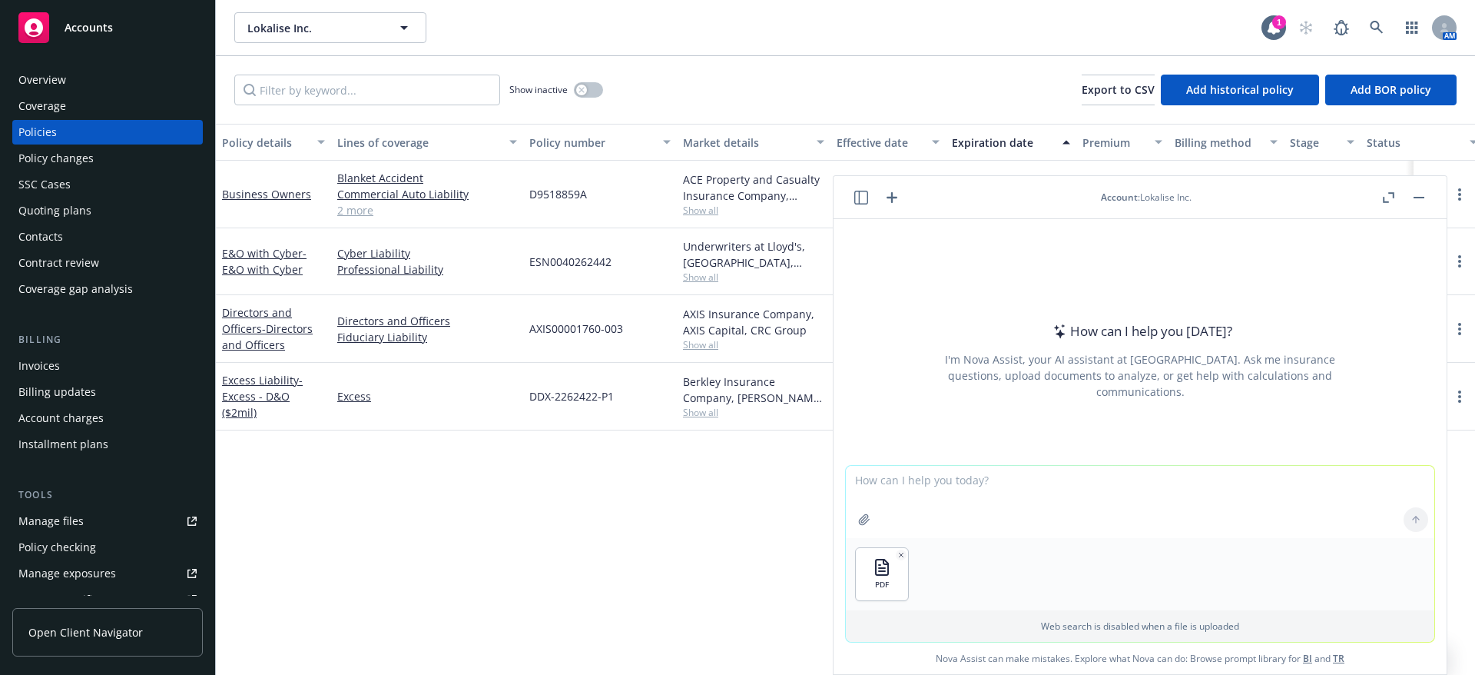
click at [946, 489] on textarea at bounding box center [1140, 502] width 588 height 72
type textarea "Review and summarize limits for insured"
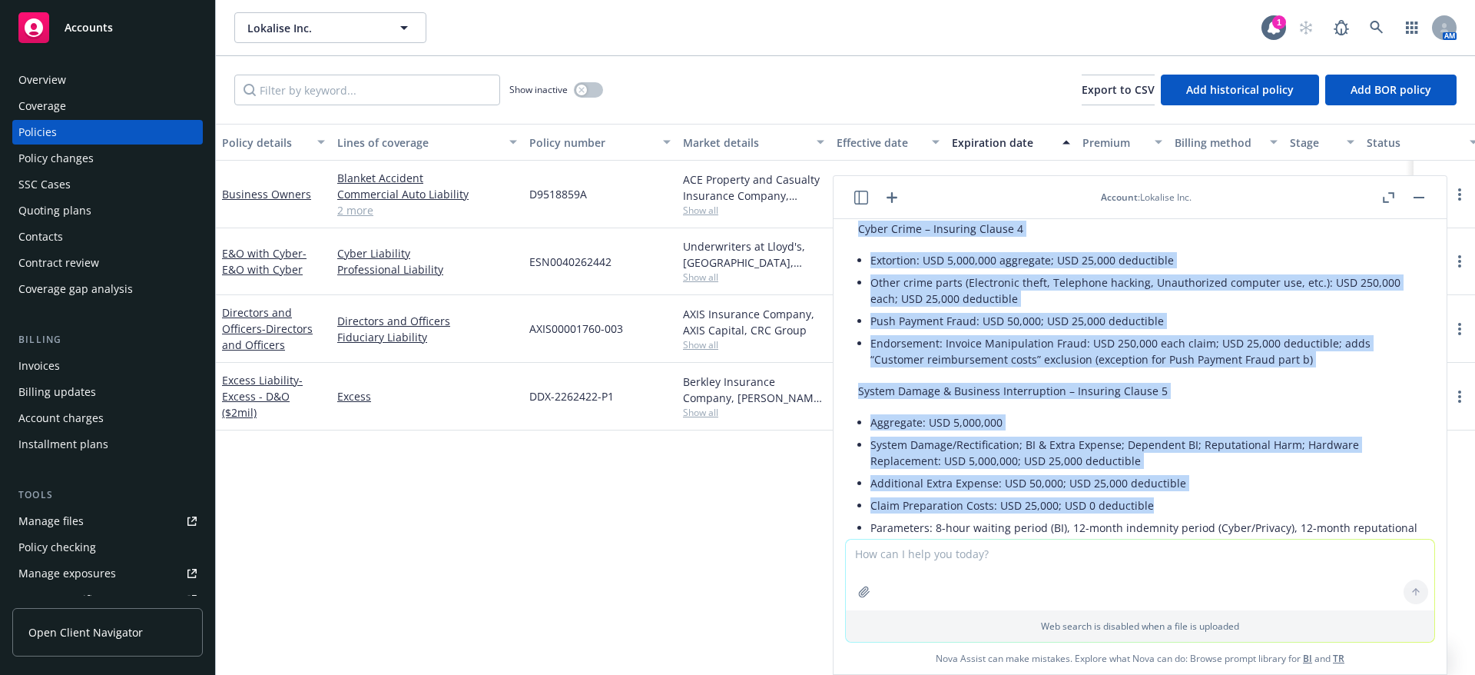
scroll to position [705, 0]
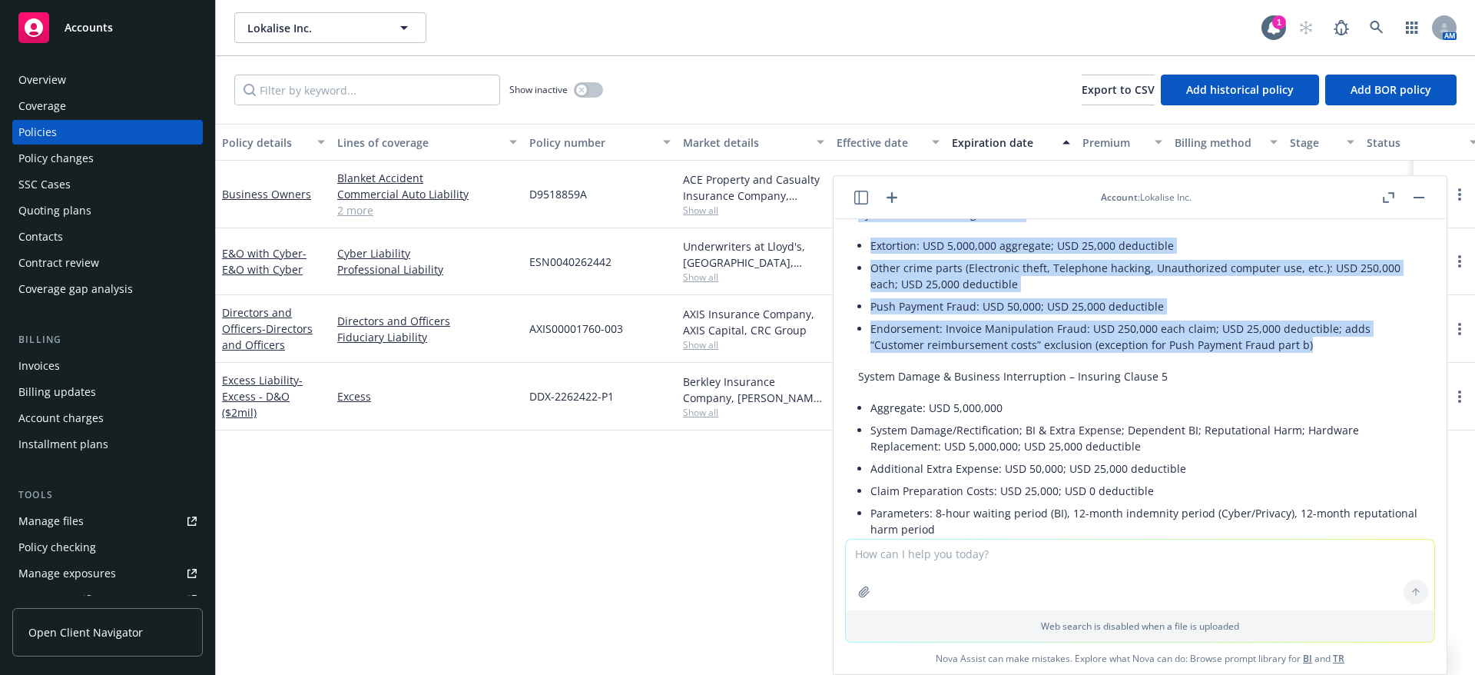
drag, startPoint x: 870, startPoint y: 373, endPoint x: 1312, endPoint y: 346, distance: 442.6
click at [1312, 346] on div "Here’s a concise limits summary for the insured based on the attached Technolog…" at bounding box center [1140, 334] width 564 height 1434
copy div "Loremipsu: DOL 2,082,826 Sitametc A–E: SED 3,336,294 doei tempo; INC 29,391 utl…"
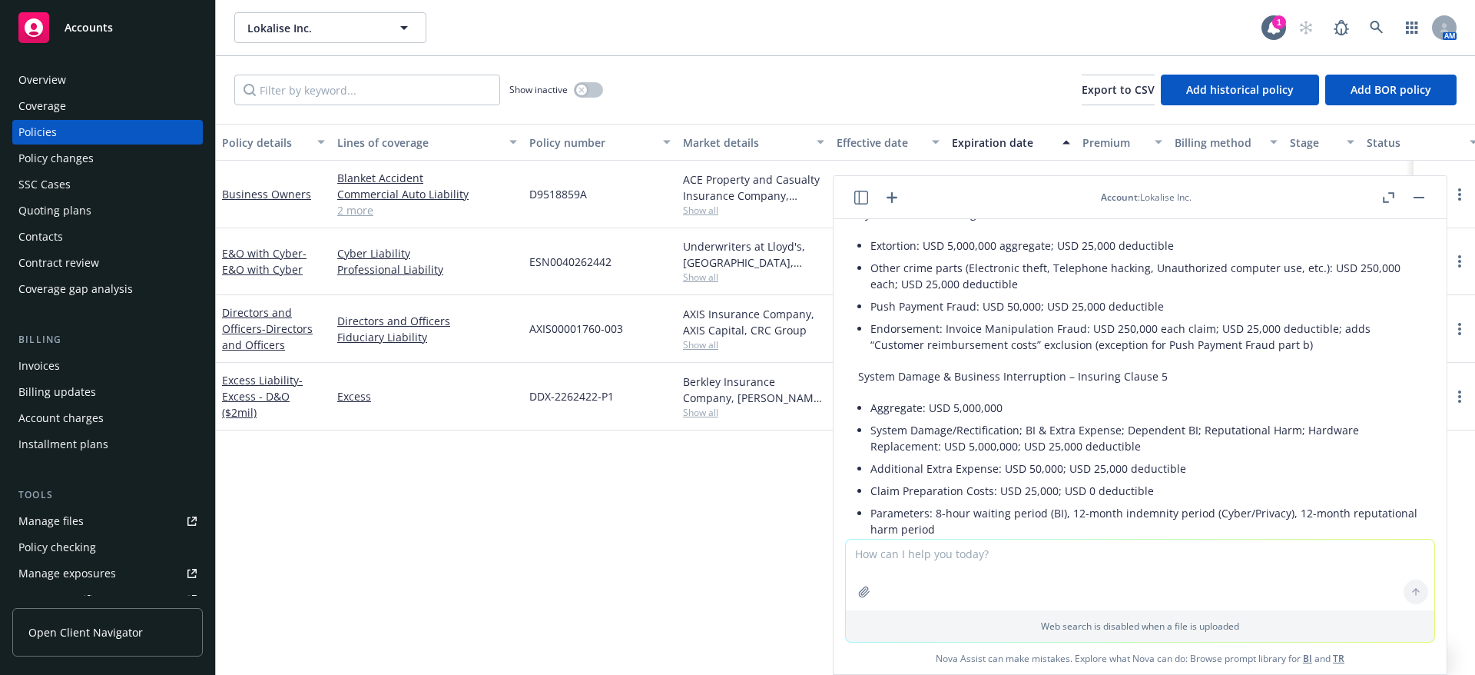
click at [1407, 190] on div at bounding box center [1403, 197] width 49 height 18
click at [1421, 191] on button "button" at bounding box center [1419, 197] width 18 height 18
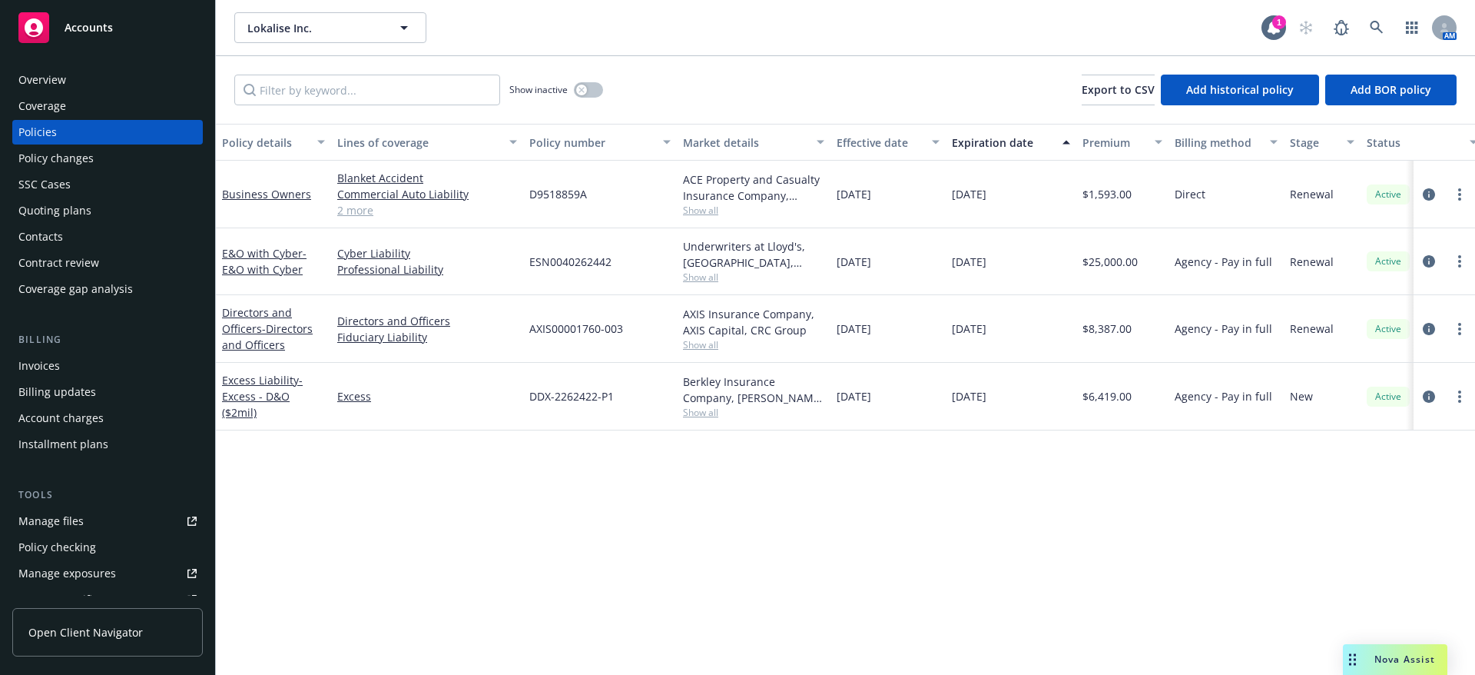
drag, startPoint x: 1023, startPoint y: 206, endPoint x: 522, endPoint y: 203, distance: 500.9
click at [522, 203] on div "Business Owners Blanket Accident Commercial Auto Liability General Liability Co…" at bounding box center [957, 195] width 1483 height 68
copy div "D9518859A ACE Property and Casualty Insurance Company, Chubb Group Show all [DA…"
click at [580, 280] on div "ESN0040262442" at bounding box center [600, 261] width 154 height 67
drag, startPoint x: 1011, startPoint y: 265, endPoint x: 524, endPoint y: 269, distance: 487.1
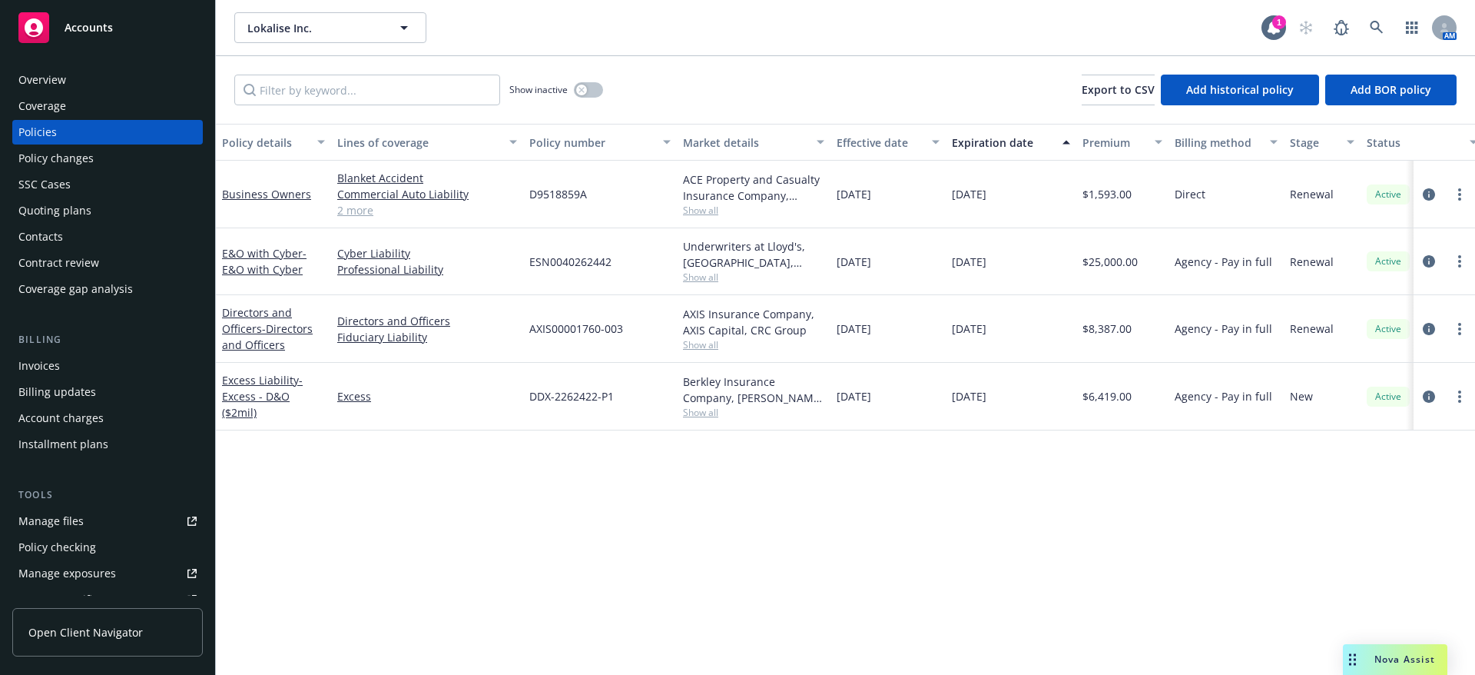
click at [524, 269] on div "E&O with Cyber - E&O with Cyber Cyber Liability Professional Liability ESN00402…" at bounding box center [957, 261] width 1483 height 67
copy div "ESN0040262442 Underwriters at Lloyd's, [GEOGRAPHIC_DATA], Lloyd's of London, CR…"
drag, startPoint x: 1023, startPoint y: 335, endPoint x: 531, endPoint y: 337, distance: 492.5
click at [531, 337] on div "Directors and Officers - Directors and Officers Directors and Officers Fiduciar…" at bounding box center [957, 329] width 1483 height 68
copy div "AXIS00001760-003 AXIS Insurance Company, AXIS Capital, CRC Group Show all [DATE…"
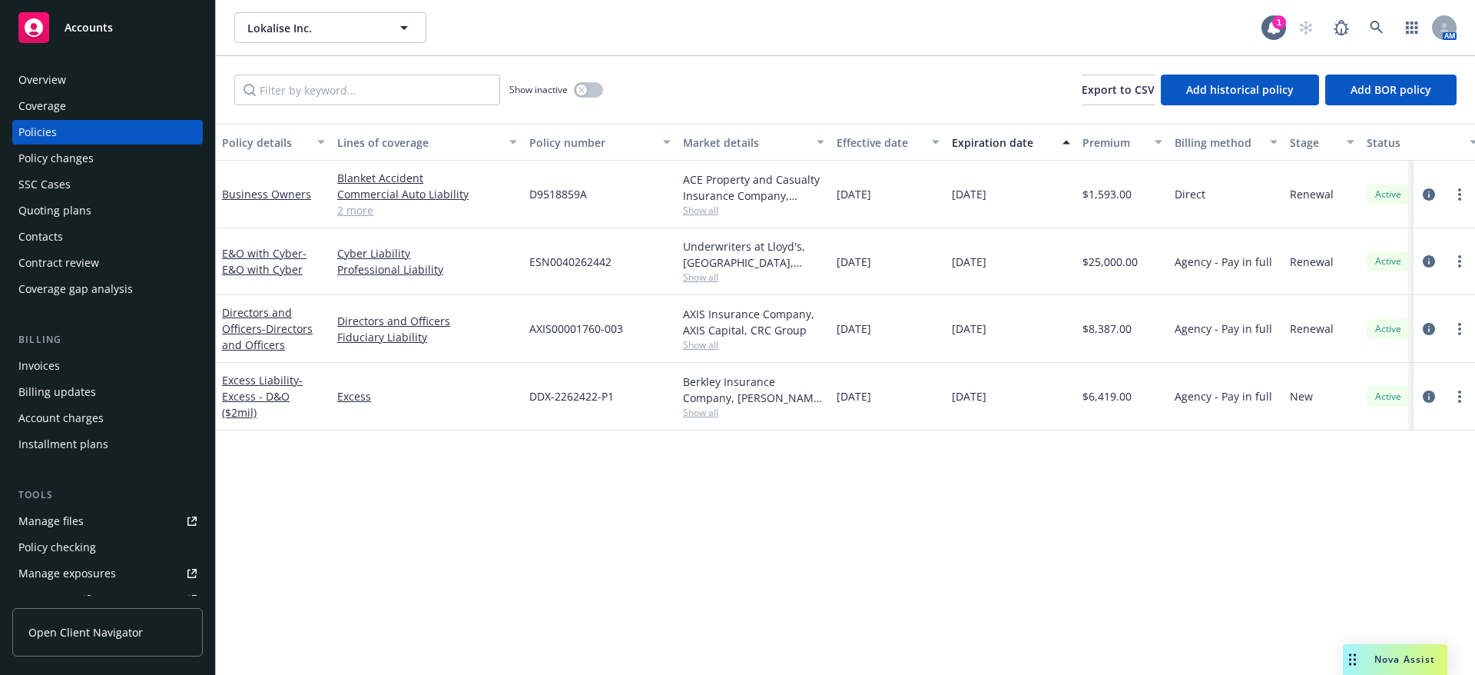
drag, startPoint x: 1046, startPoint y: 403, endPoint x: 509, endPoint y: 407, distance: 536.3
click at [509, 407] on div "Excess Liability - Excess - D&O ($2mil) Excess DDX-2262422-P1 Berkley Insurance…" at bounding box center [957, 397] width 1483 height 68
copy div "DDX-2262422-P1 Berkley Insurance Company, [PERSON_NAME] Corporation, CRC Group …"
click at [1399, 658] on span "Nova Assist" at bounding box center [1404, 658] width 61 height 13
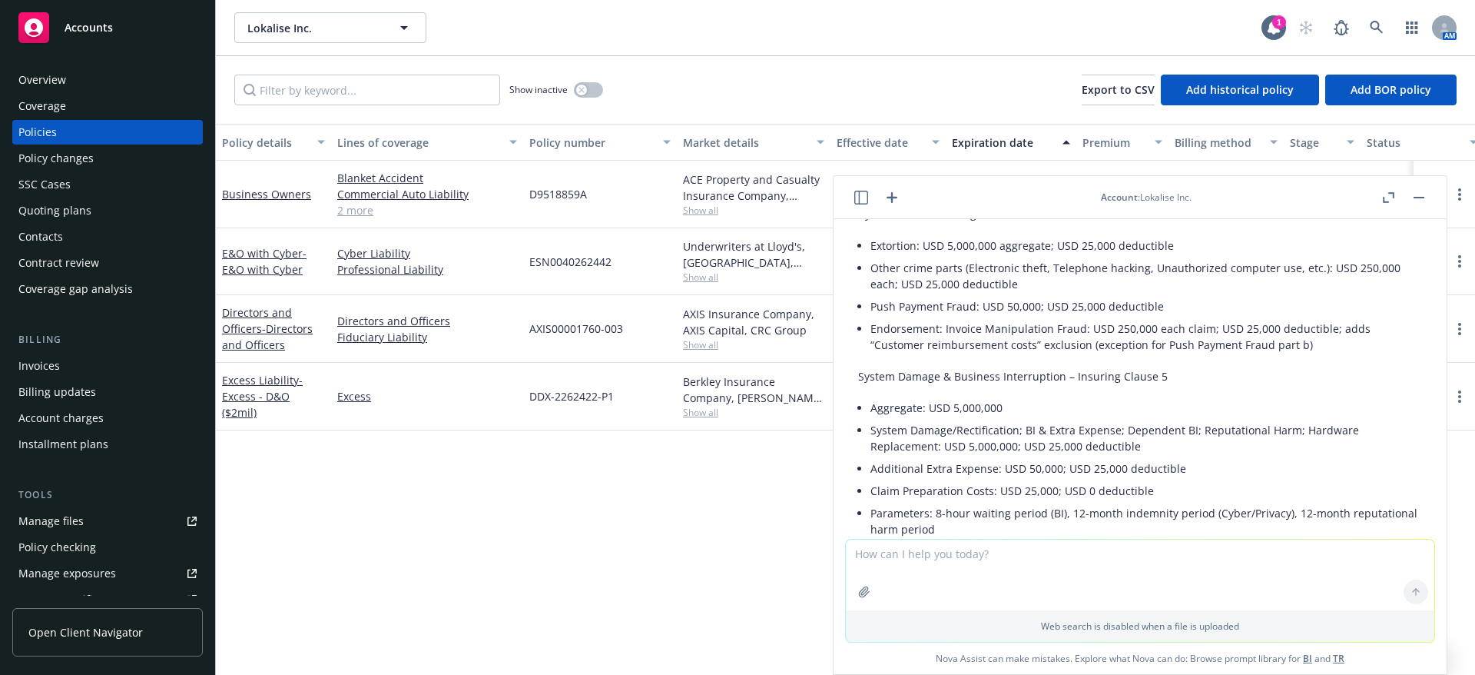
click at [883, 205] on icon "button" at bounding box center [892, 197] width 18 height 18
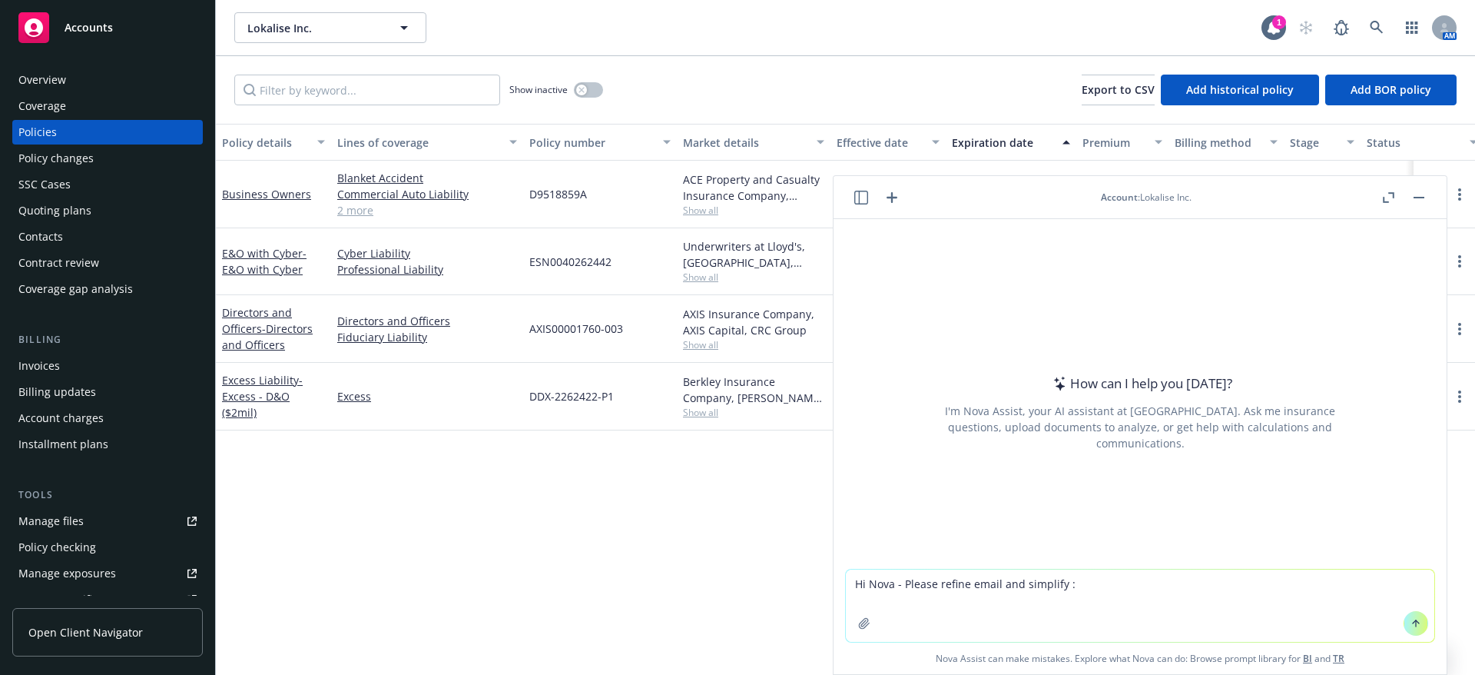
type textarea "Lo Ipsu - Dolors ametco adipi eli seddoeiu : Te Incidid – Utla etd m aliq en ad…"
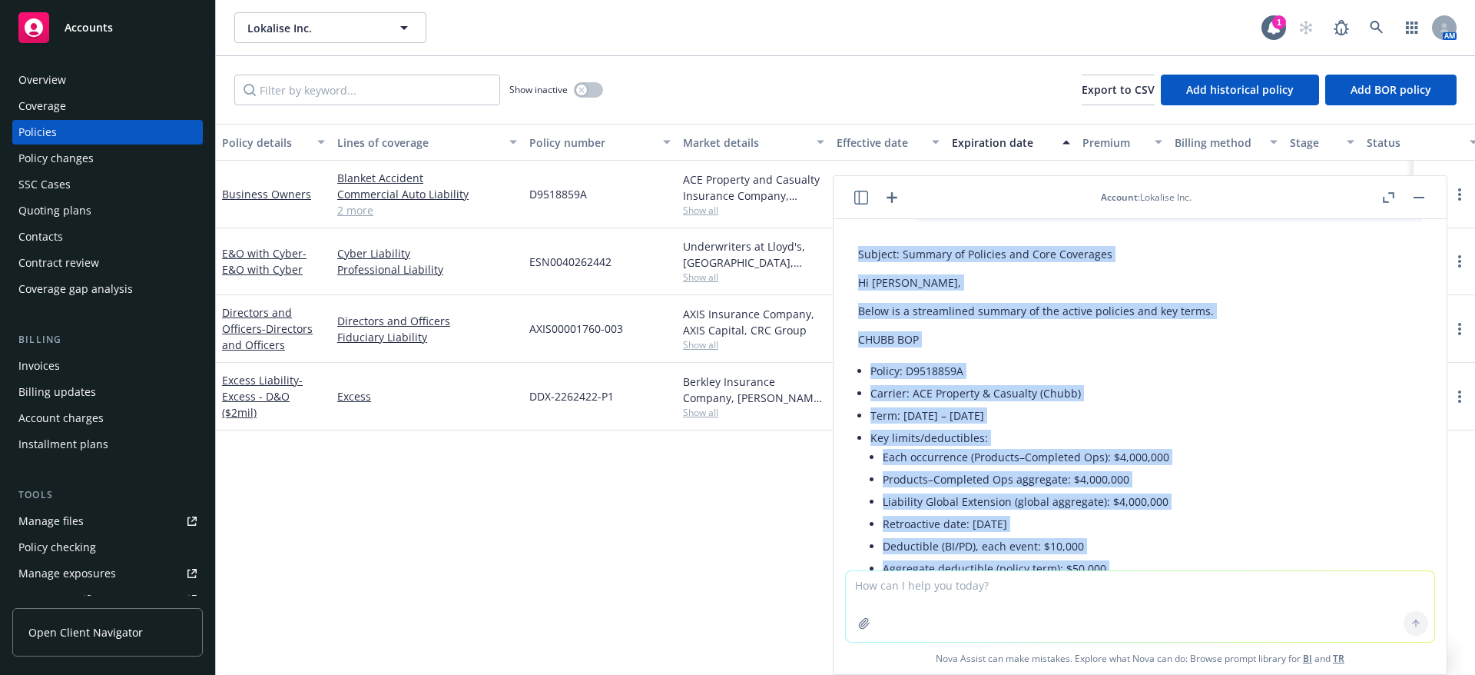
scroll to position [682, 0]
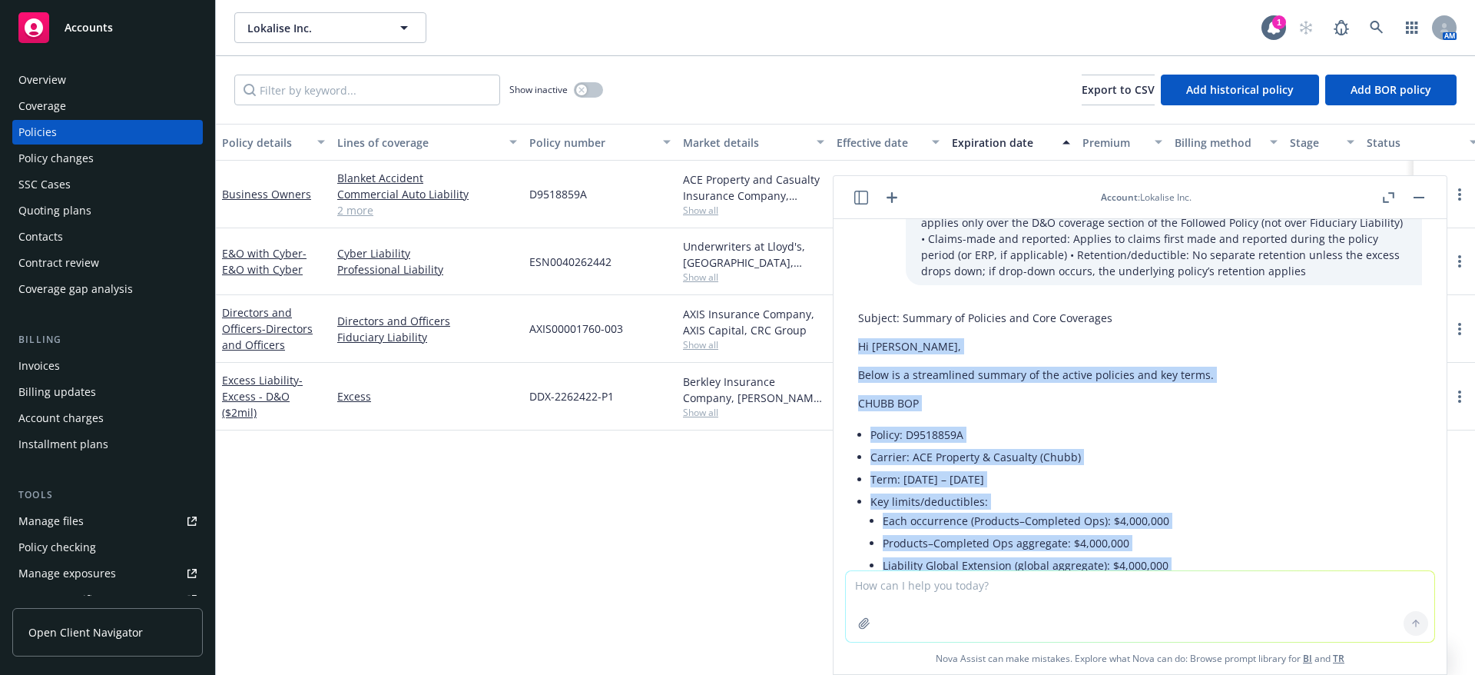
drag, startPoint x: 1276, startPoint y: 443, endPoint x: 856, endPoint y: 348, distance: 430.7
copy div "Lo Ipsumdo, Sitam co a elitseddoei tempori ut lab etdolo magnaali eni adm venia…"
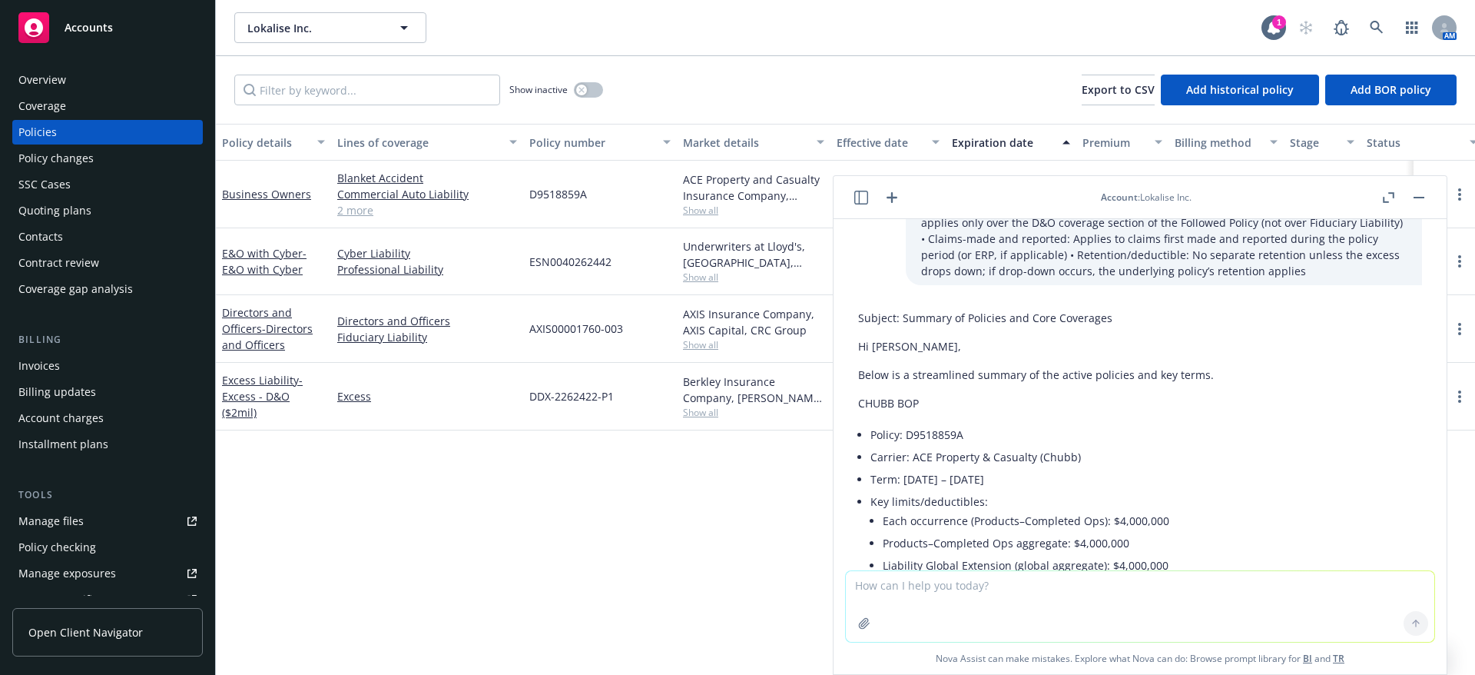
click at [873, 70] on div "Show inactive Export to CSV Add historical policy Add BOR policy" at bounding box center [845, 90] width 1259 height 68
click at [60, 72] on div "Overview" at bounding box center [42, 80] width 48 height 25
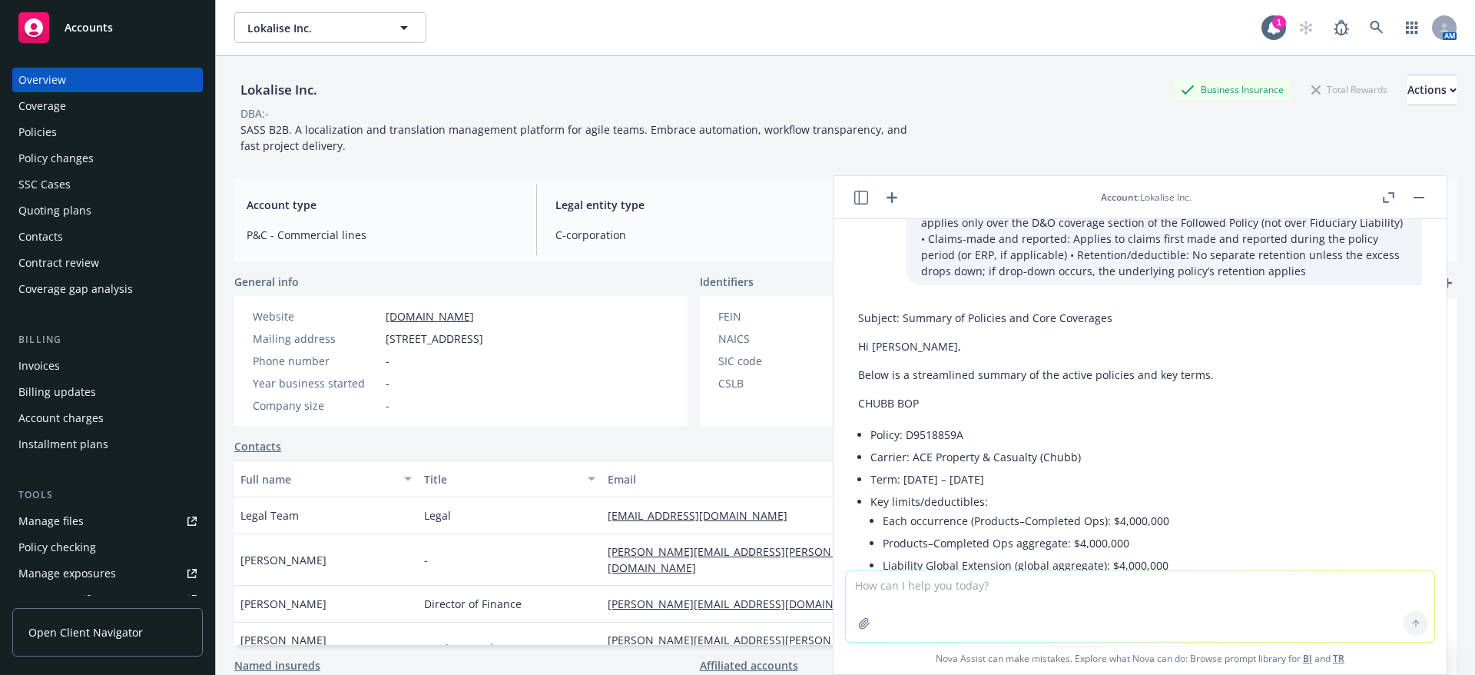
click at [1424, 206] on header "Account : Lokalise Inc." at bounding box center [1140, 197] width 613 height 43
click at [1421, 197] on rect "button" at bounding box center [1419, 198] width 11 height 2
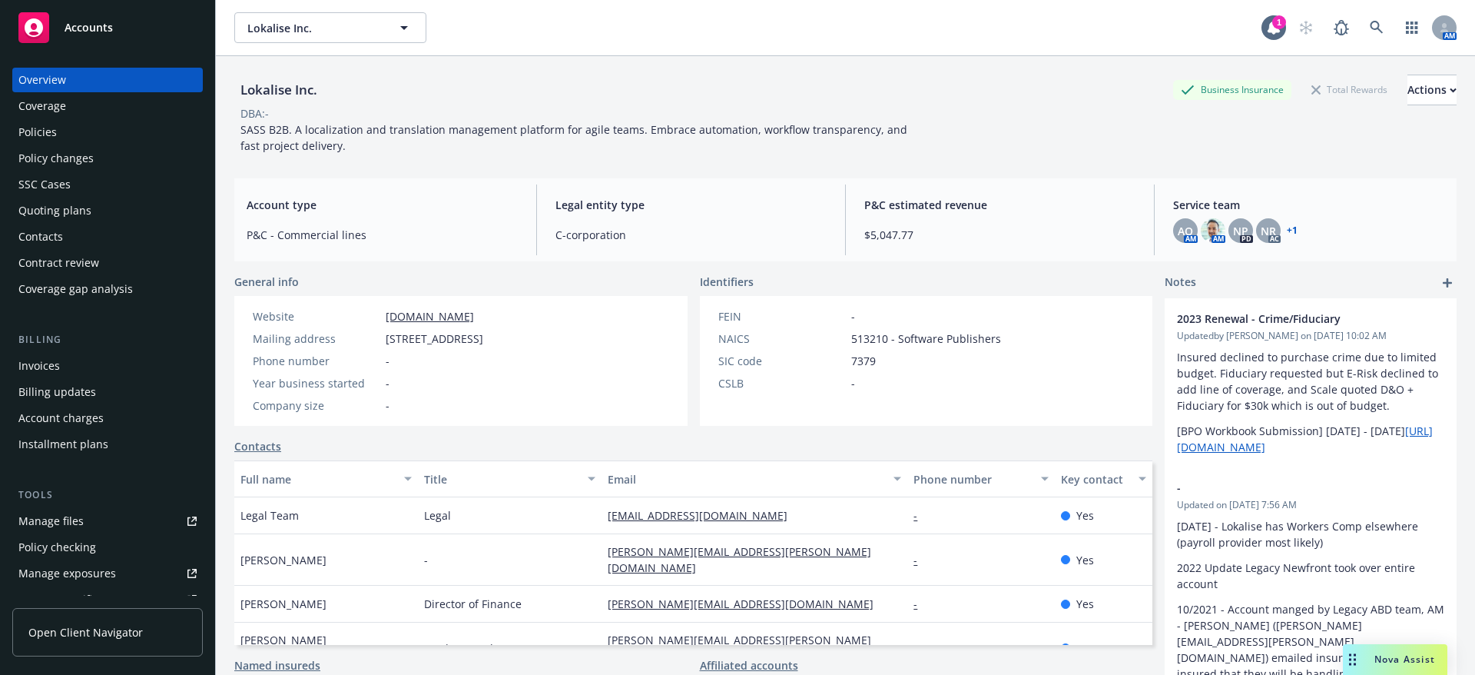
click at [1287, 226] on link "+ 1" at bounding box center [1292, 230] width 11 height 9
